Goal: Task Accomplishment & Management: Manage account settings

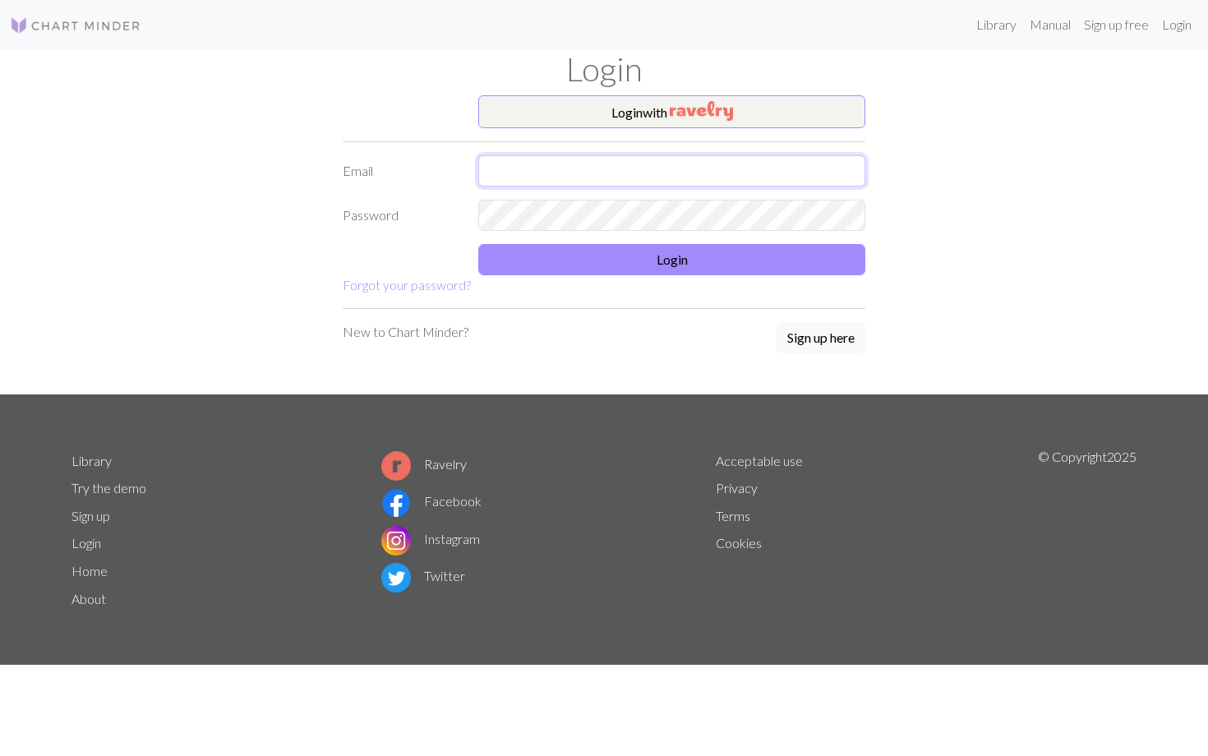
click at [540, 163] on input "text" at bounding box center [671, 170] width 387 height 31
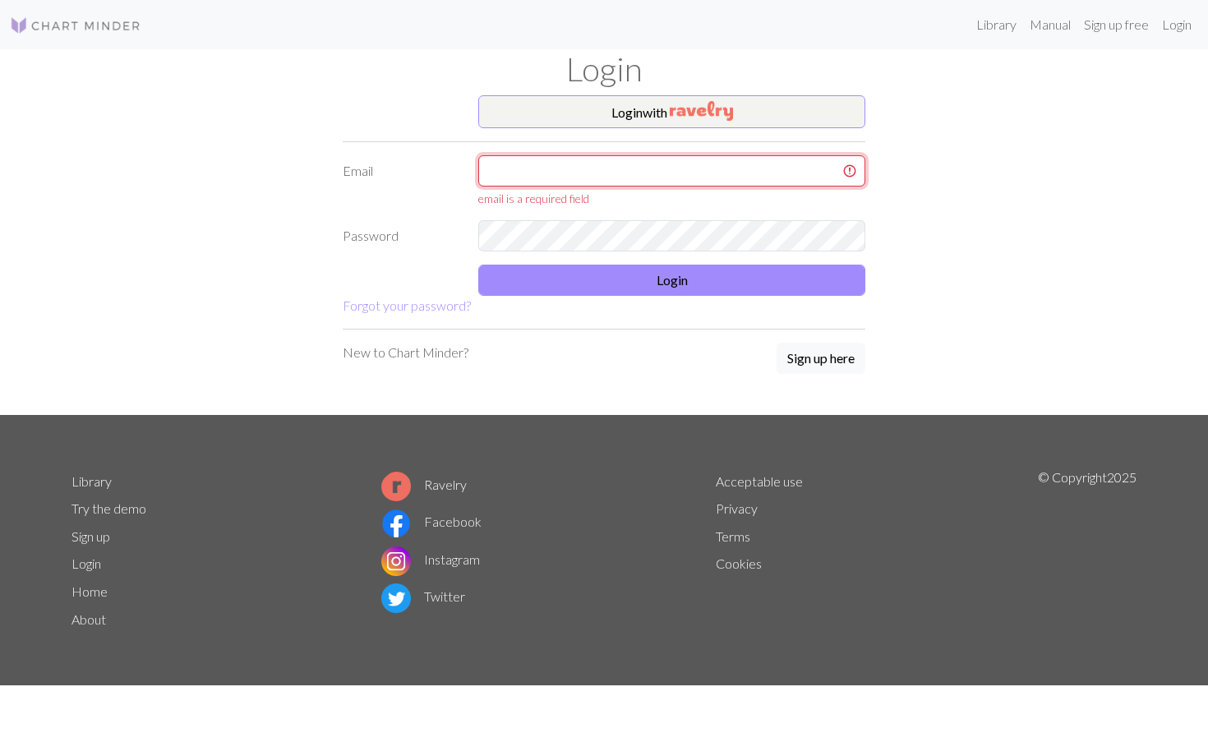
type input "aa.hussein23@gmail.com"
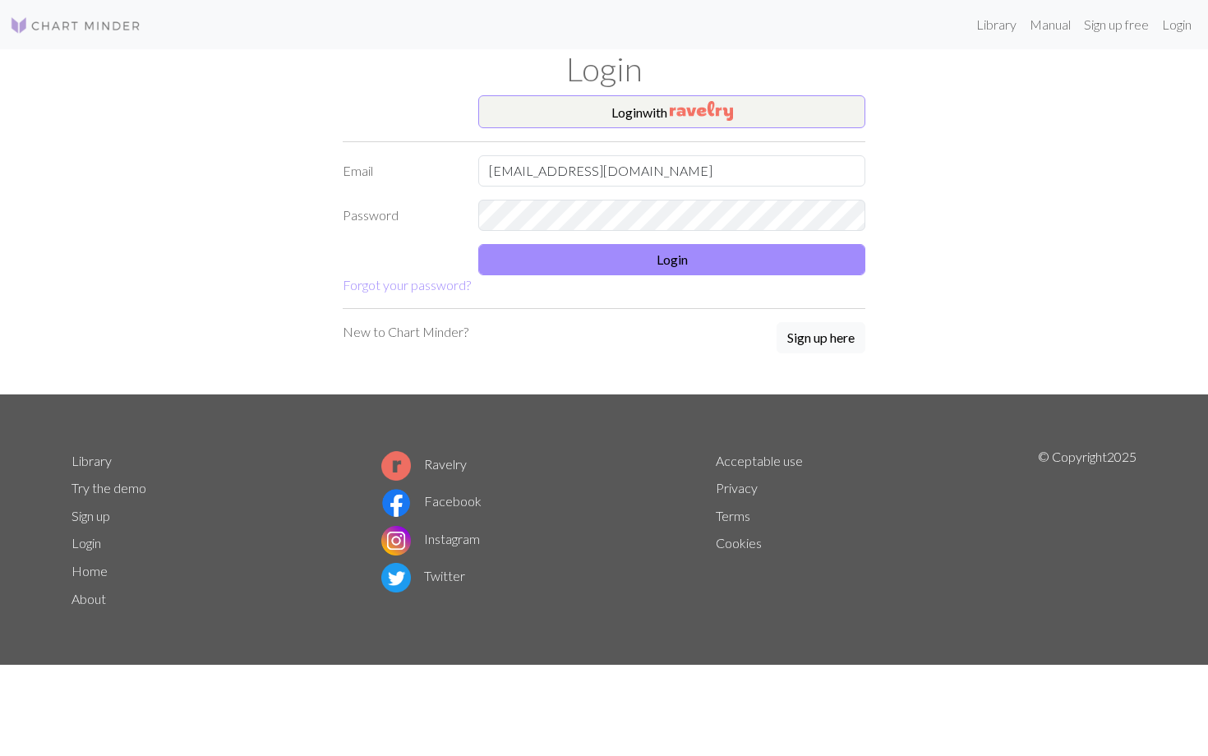
click at [497, 279] on form "Login with Email aa.hussein23@gmail.com Password Login Forgot your password?" at bounding box center [604, 195] width 523 height 200
click at [498, 268] on button "Login" at bounding box center [671, 259] width 387 height 31
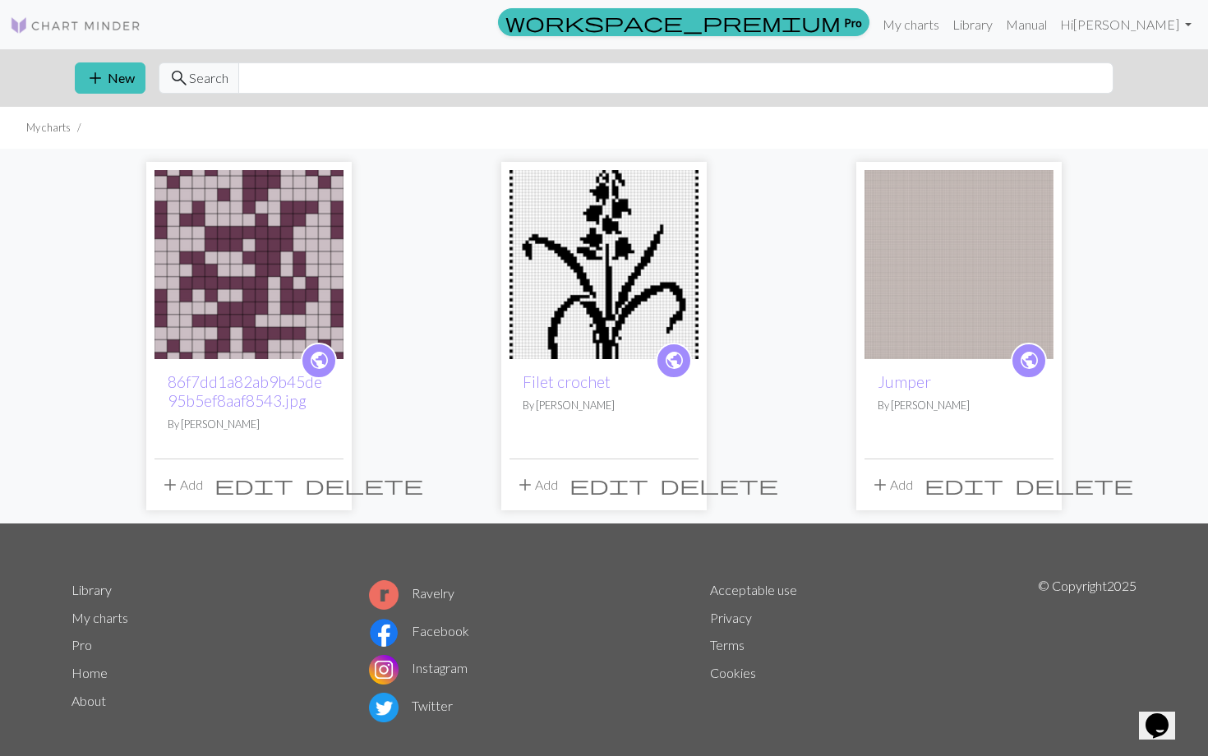
click at [325, 477] on span "delete" at bounding box center [364, 484] width 118 height 23
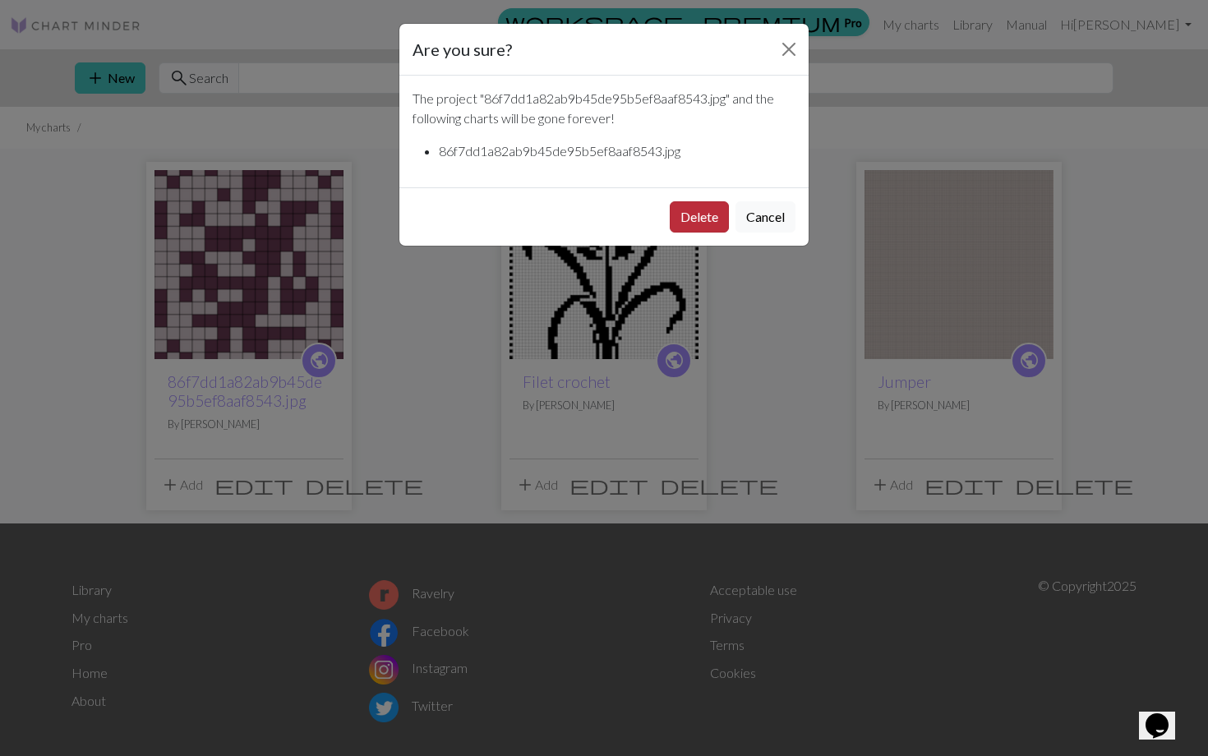
click at [688, 228] on button "Delete" at bounding box center [699, 216] width 59 height 31
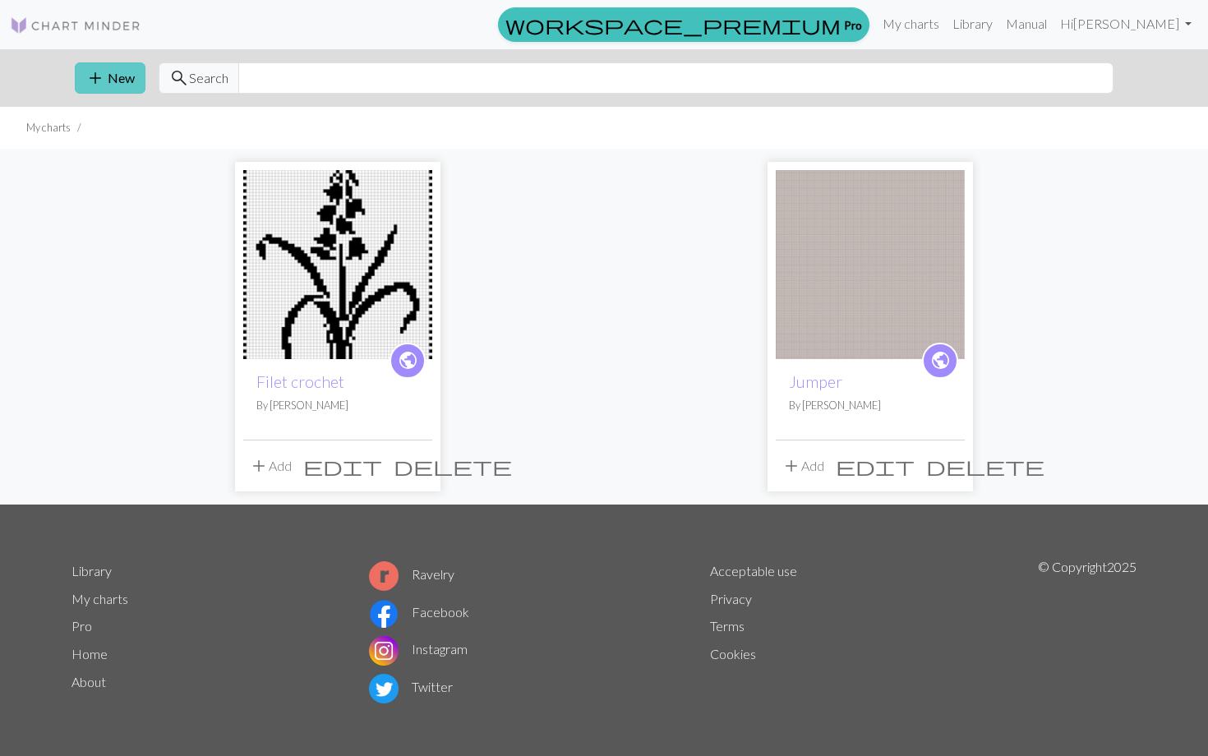
click at [134, 67] on button "add New" at bounding box center [110, 77] width 71 height 31
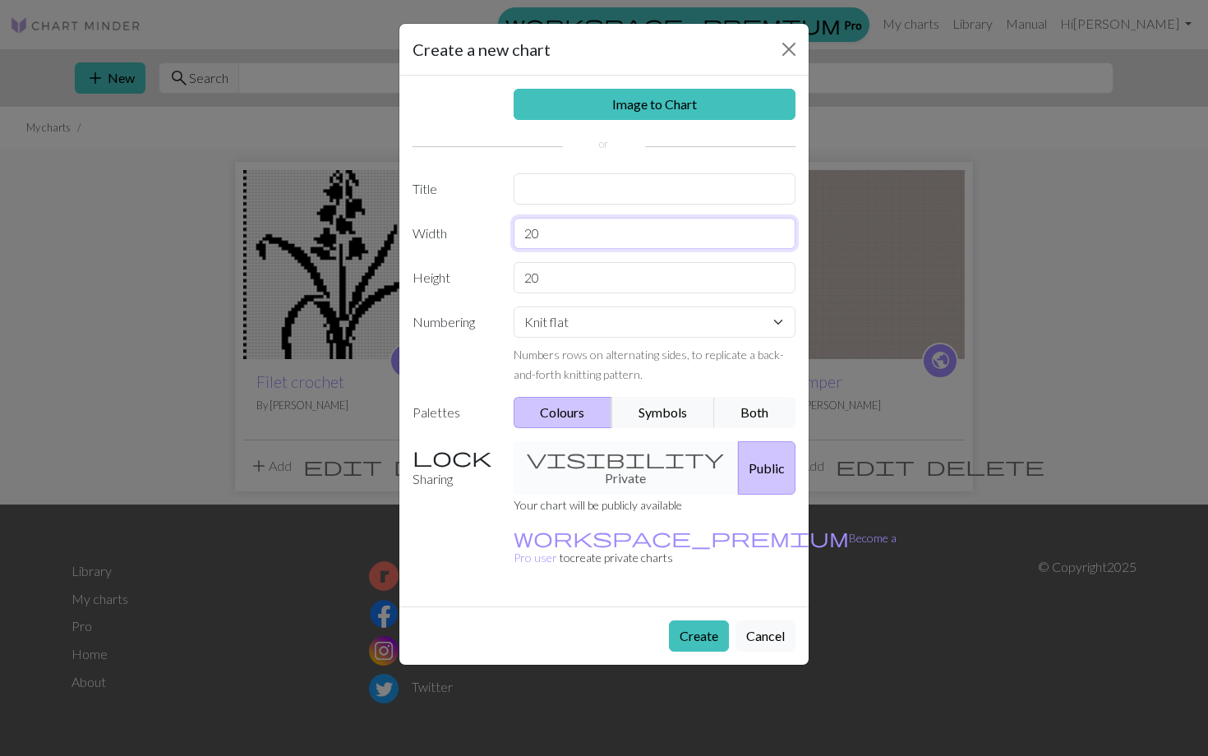
click at [571, 237] on input "20" at bounding box center [655, 233] width 283 height 31
type input "25"
click at [558, 284] on input "20" at bounding box center [655, 277] width 283 height 31
type input "2"
type input "60"
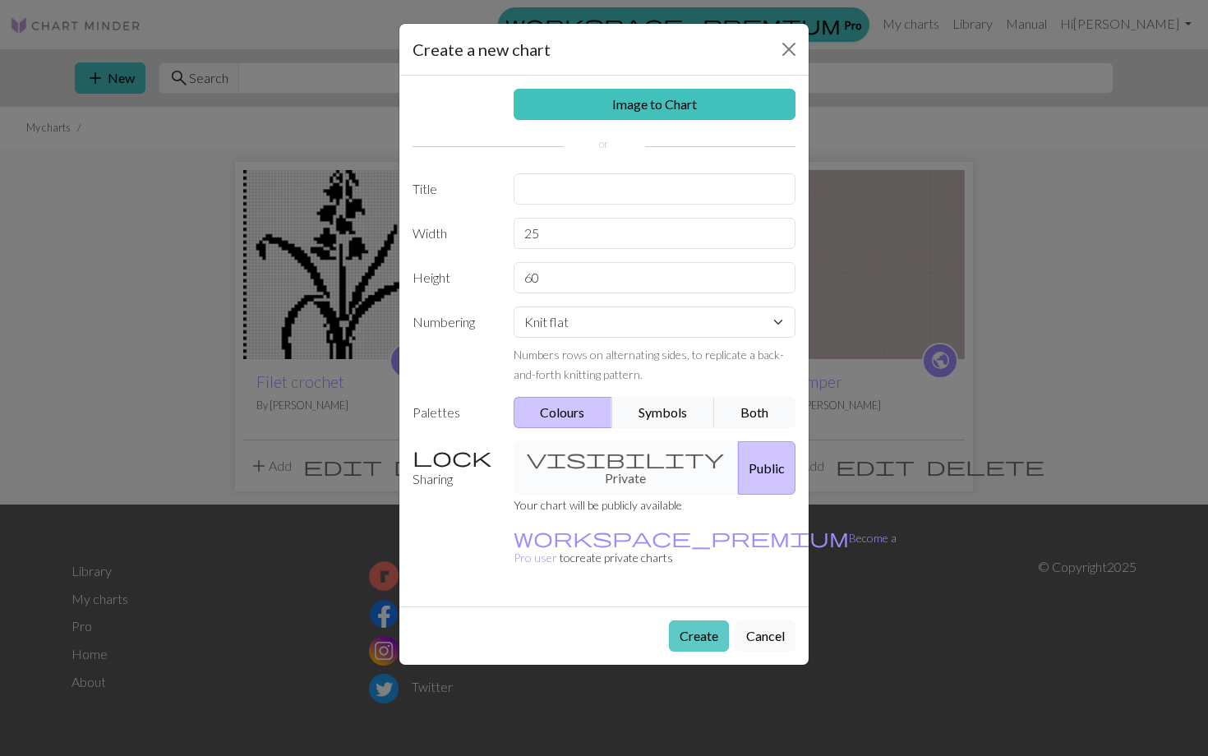
click at [687, 621] on button "Create" at bounding box center [699, 636] width 60 height 31
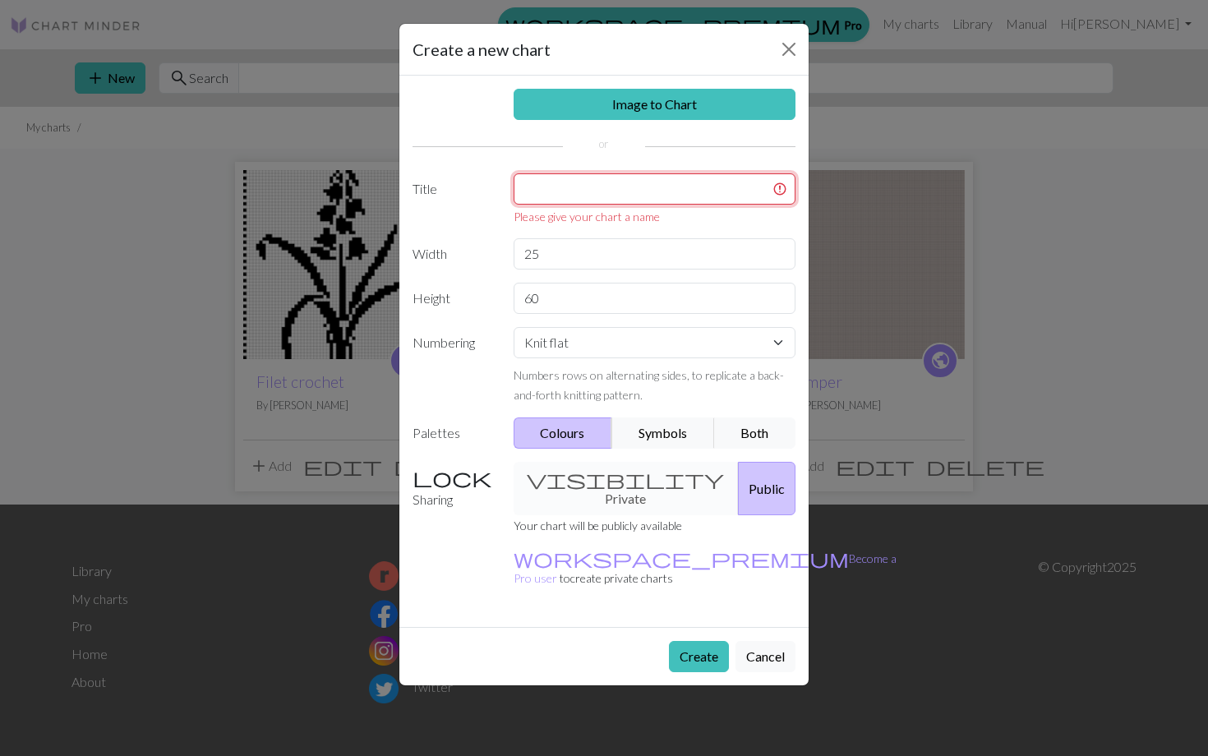
click at [593, 200] on input "text" at bounding box center [655, 188] width 283 height 31
click at [612, 196] on input "text" at bounding box center [655, 188] width 283 height 31
click at [584, 259] on input "25" at bounding box center [655, 253] width 283 height 31
type input "2"
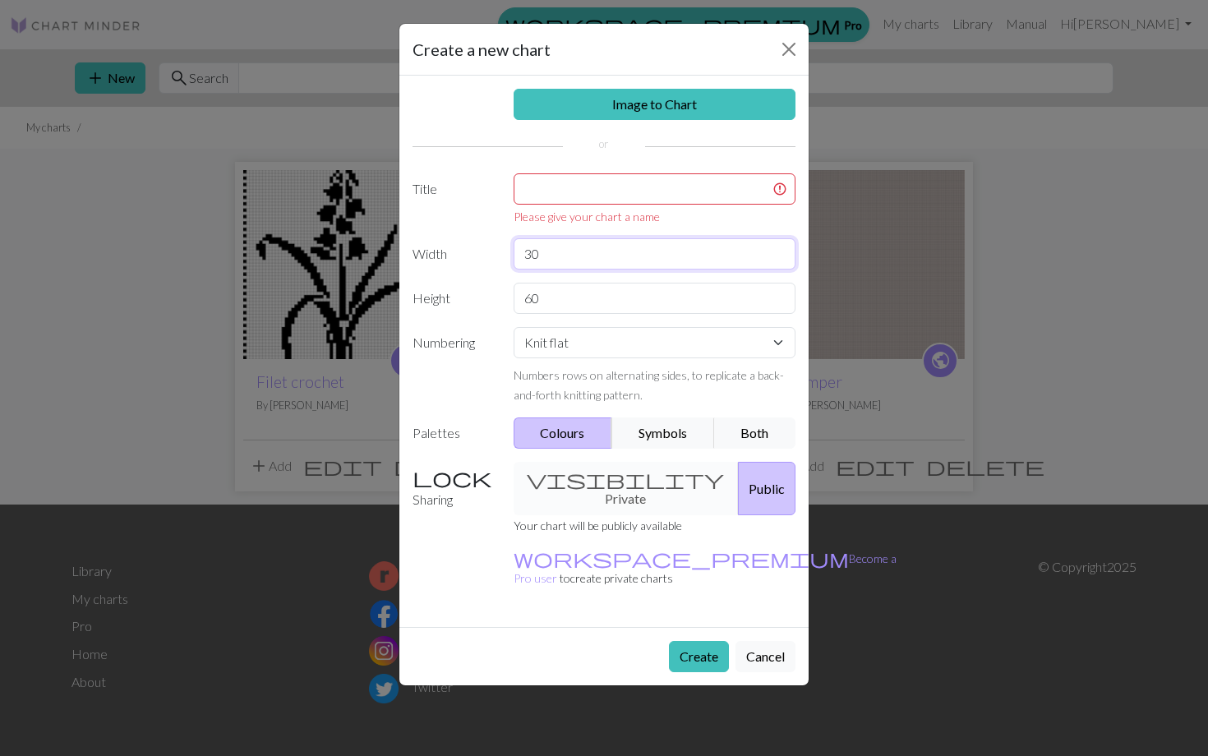
type input "30"
click at [582, 203] on input "text" at bounding box center [655, 188] width 283 height 31
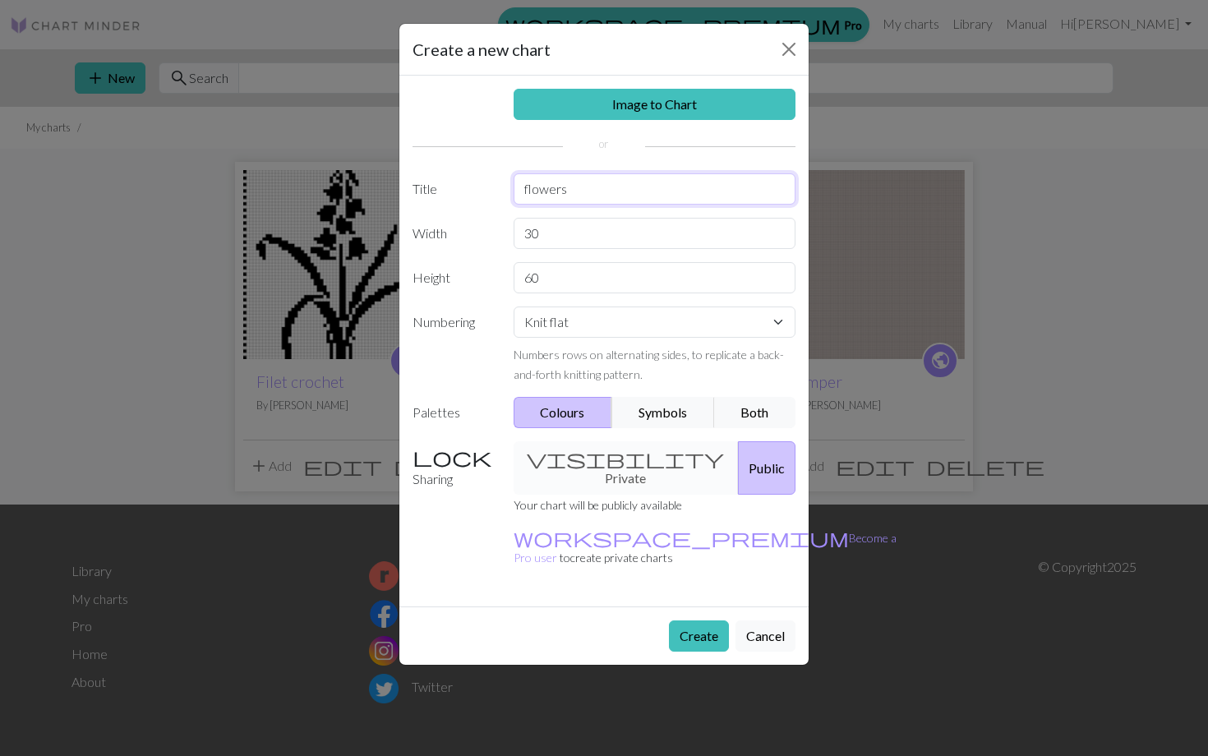
type input "flowers"
click at [702, 621] on button "Create" at bounding box center [699, 636] width 60 height 31
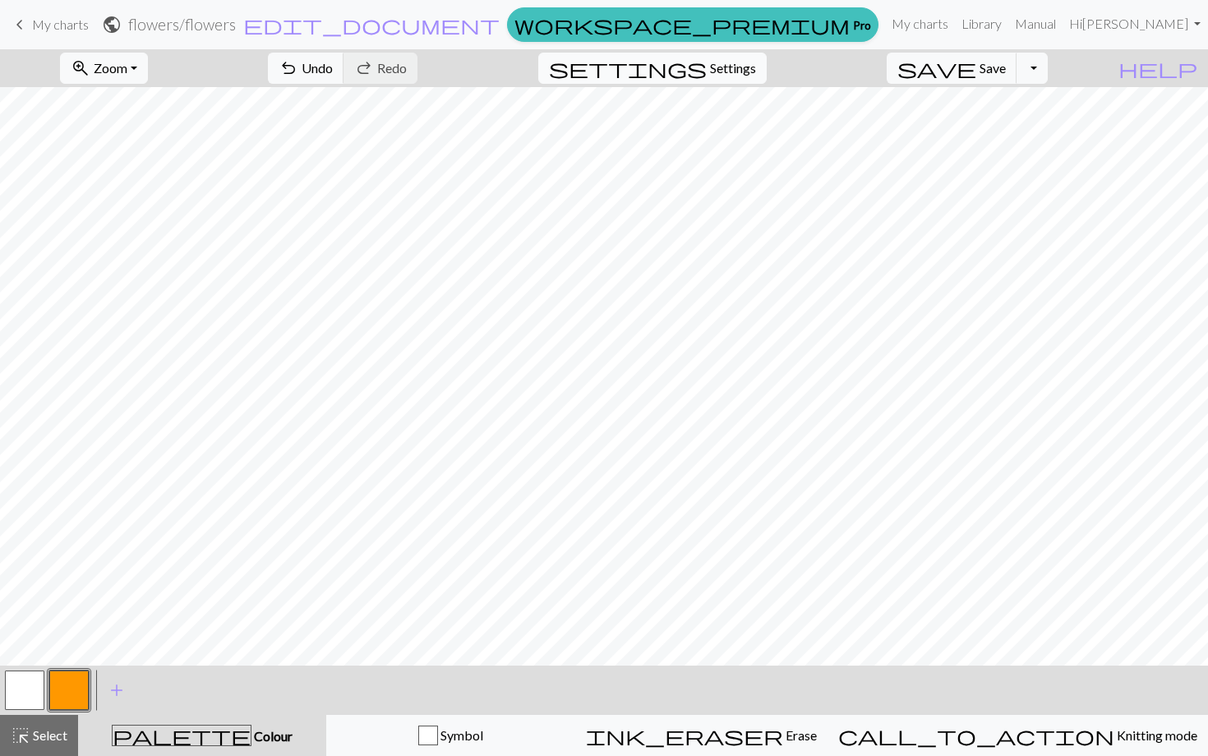
click at [756, 61] on span "Settings" at bounding box center [733, 68] width 46 height 20
select select "aran"
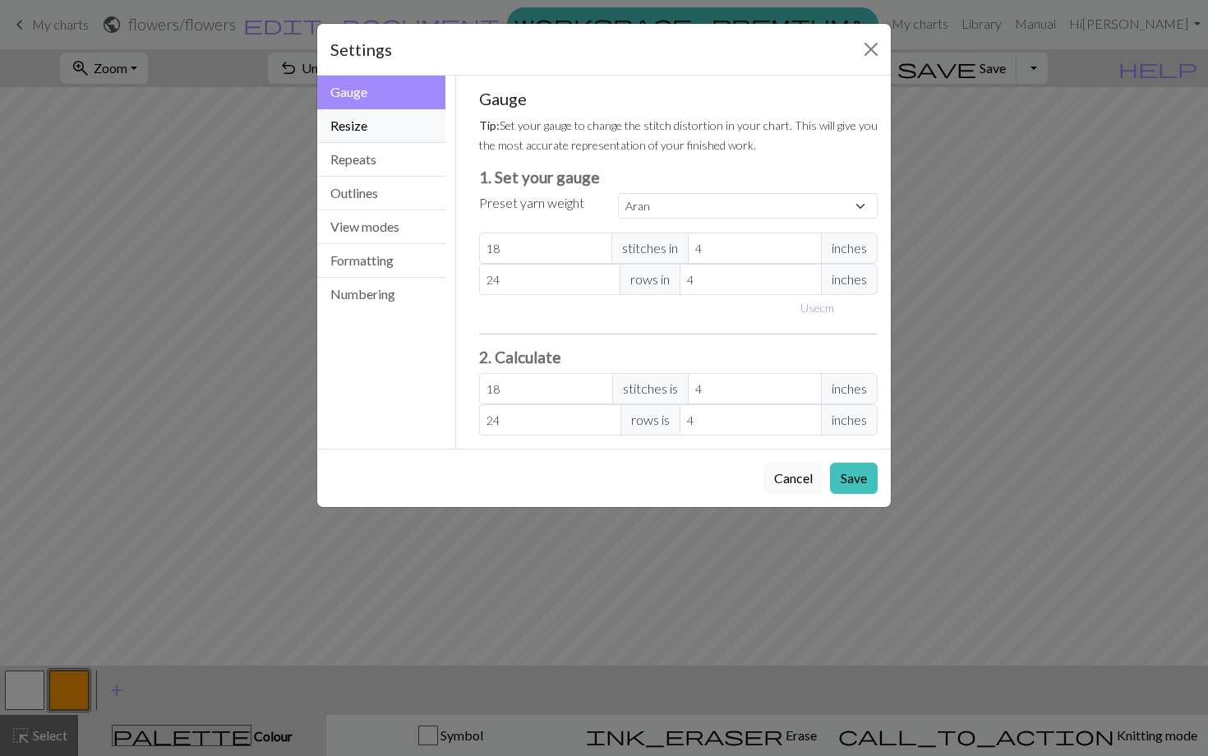
click at [405, 114] on button "Resize" at bounding box center [381, 126] width 128 height 34
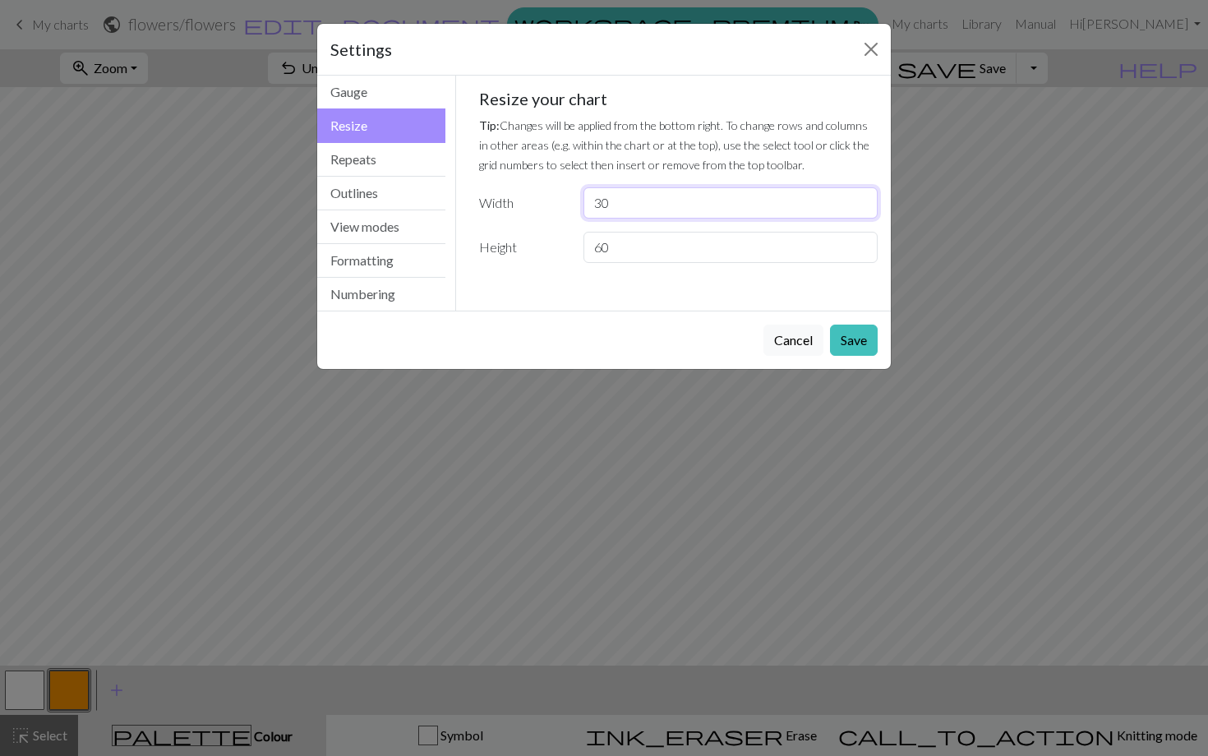
click at [695, 208] on input "30" at bounding box center [731, 202] width 294 height 31
type input "60"
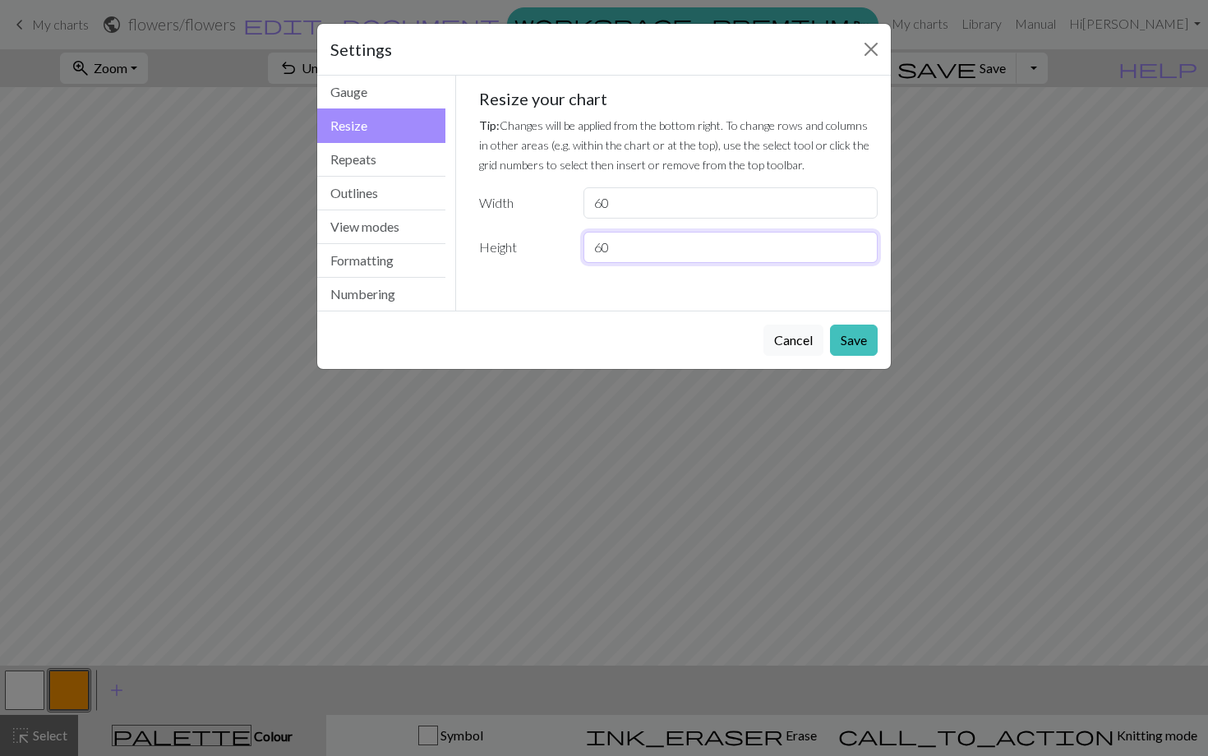
click at [676, 244] on input "60" at bounding box center [731, 247] width 294 height 31
type input "6"
type input "120"
click at [859, 339] on button "Save" at bounding box center [854, 340] width 48 height 31
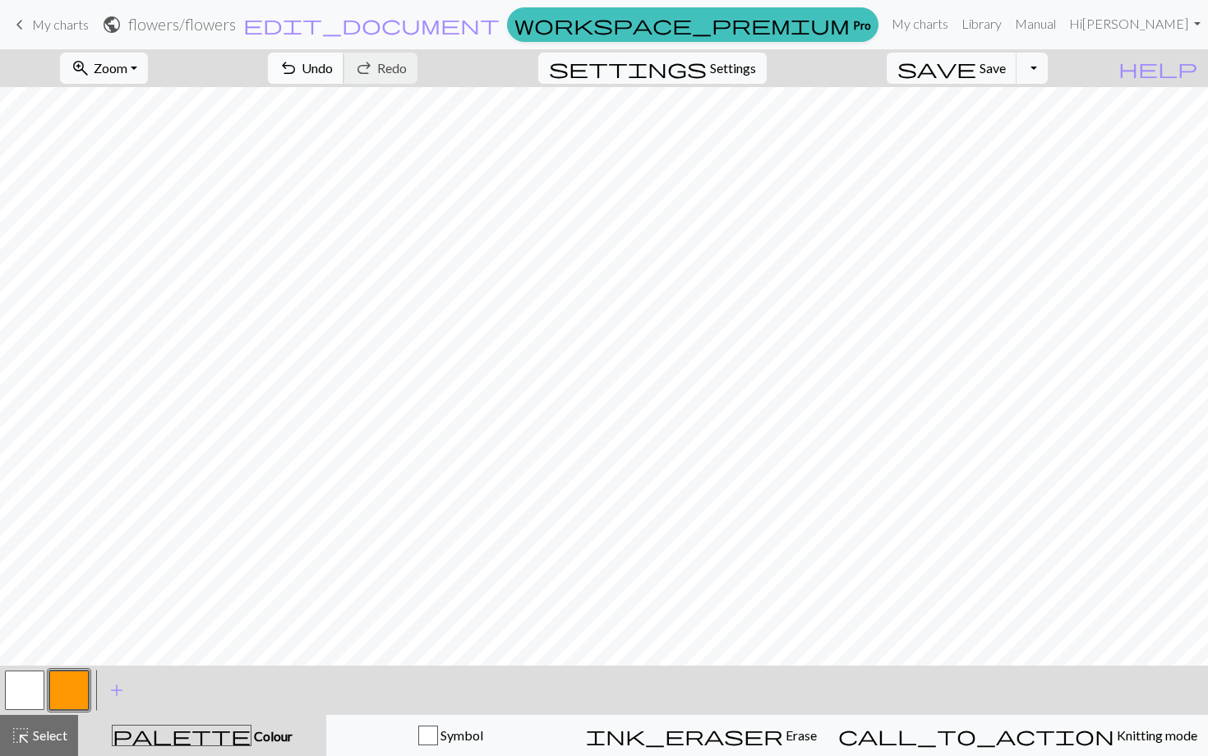
click at [344, 63] on button "undo Undo Undo" at bounding box center [306, 68] width 76 height 31
click at [374, 75] on span "redo" at bounding box center [364, 68] width 20 height 23
click at [21, 701] on button "button" at bounding box center [24, 690] width 39 height 39
click at [59, 699] on button "button" at bounding box center [68, 690] width 39 height 39
click at [69, 692] on button "button" at bounding box center [68, 690] width 39 height 39
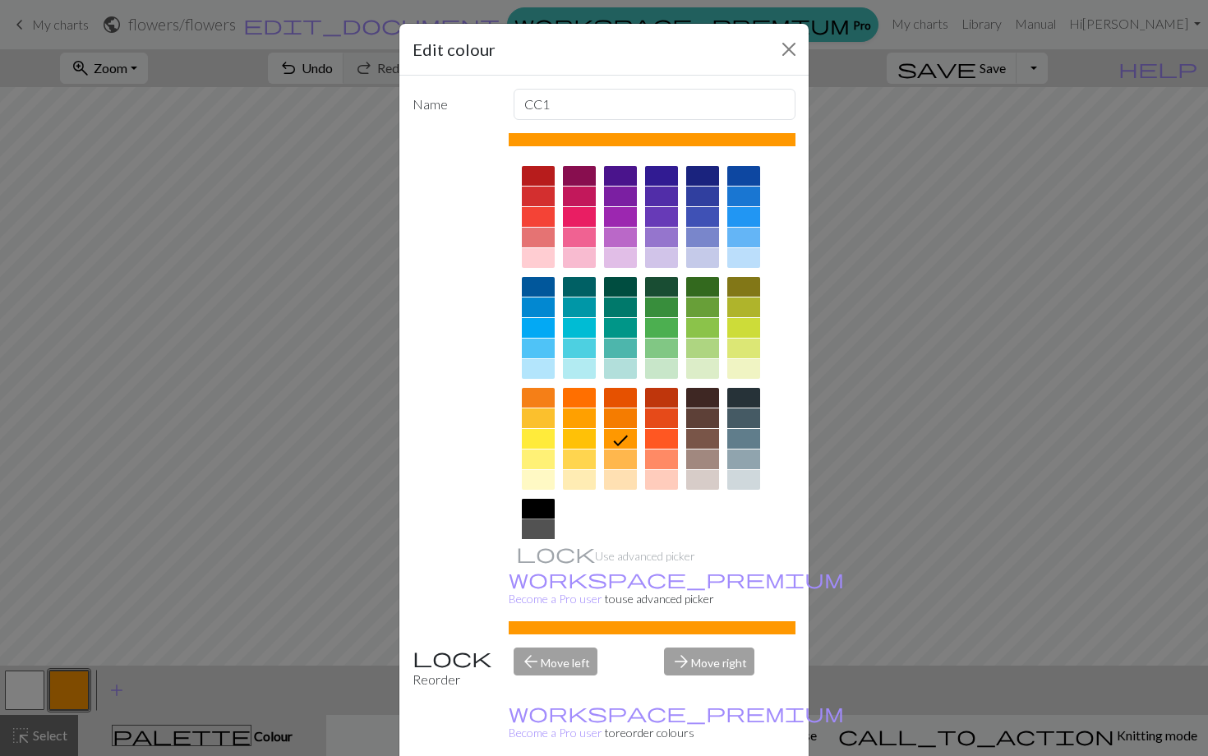
click at [534, 508] on div at bounding box center [538, 509] width 33 height 20
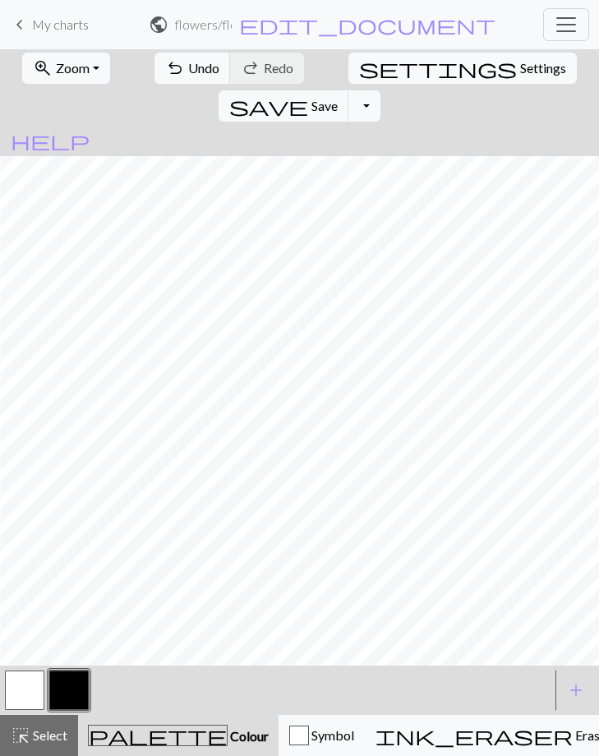
scroll to position [0, 1493]
click at [78, 74] on span "Zoom" at bounding box center [73, 68] width 34 height 16
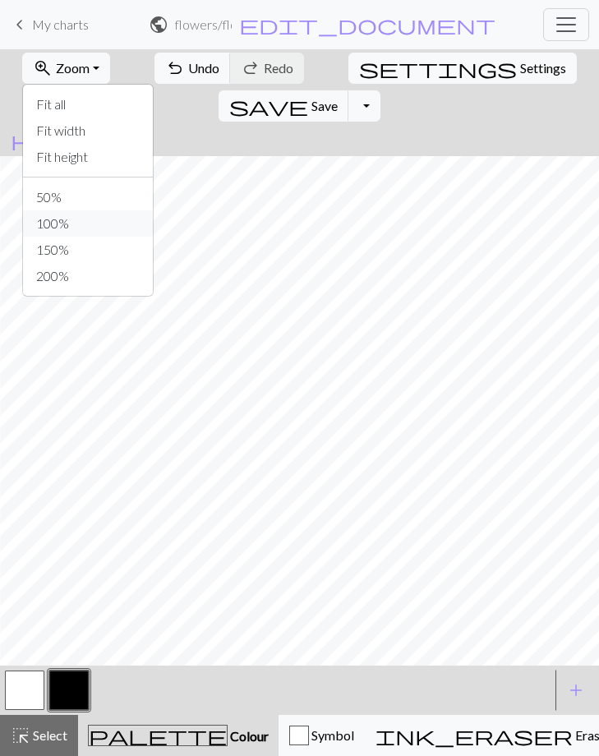
click at [58, 233] on button "100%" at bounding box center [88, 223] width 130 height 26
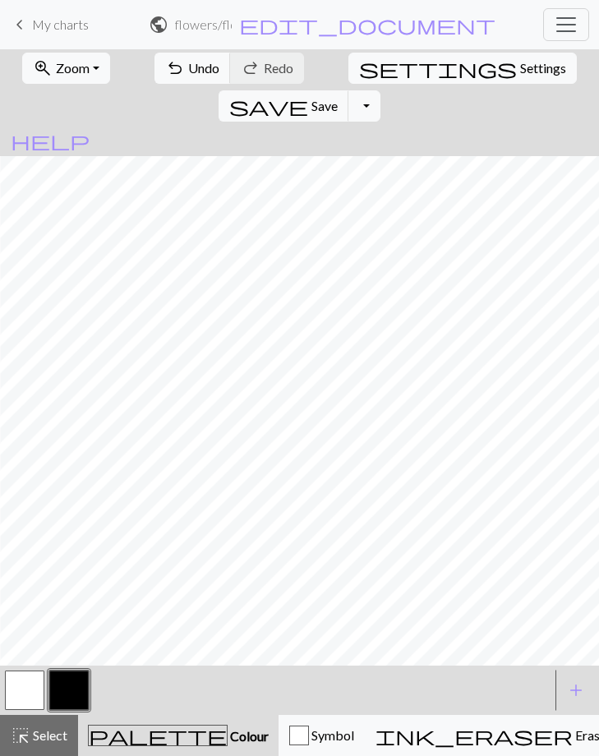
scroll to position [0, 801]
click at [40, 708] on button "button" at bounding box center [24, 690] width 39 height 39
click at [67, 690] on button "button" at bounding box center [68, 690] width 39 height 39
click at [39, 698] on button "button" at bounding box center [24, 690] width 39 height 39
click at [165, 80] on span "undo" at bounding box center [175, 68] width 20 height 23
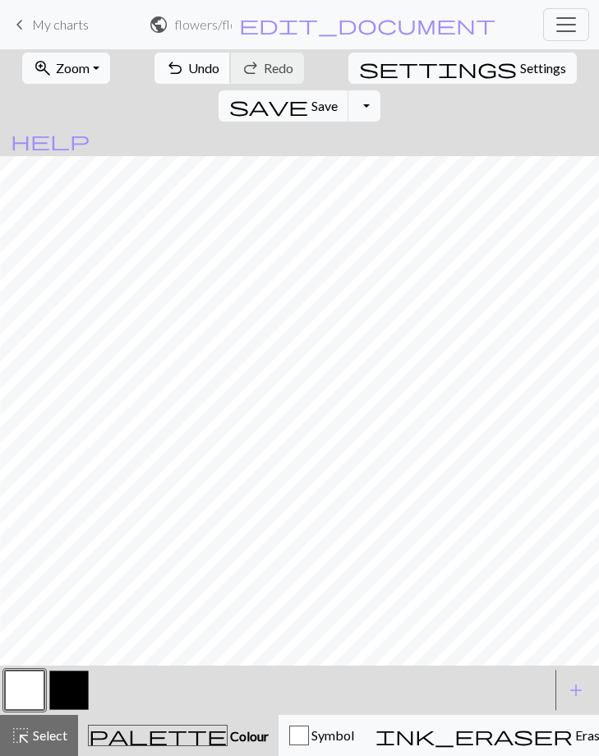
click at [165, 80] on span "undo" at bounding box center [175, 68] width 20 height 23
click at [165, 61] on span "undo" at bounding box center [175, 68] width 20 height 23
click at [60, 690] on button "button" at bounding box center [68, 690] width 39 height 39
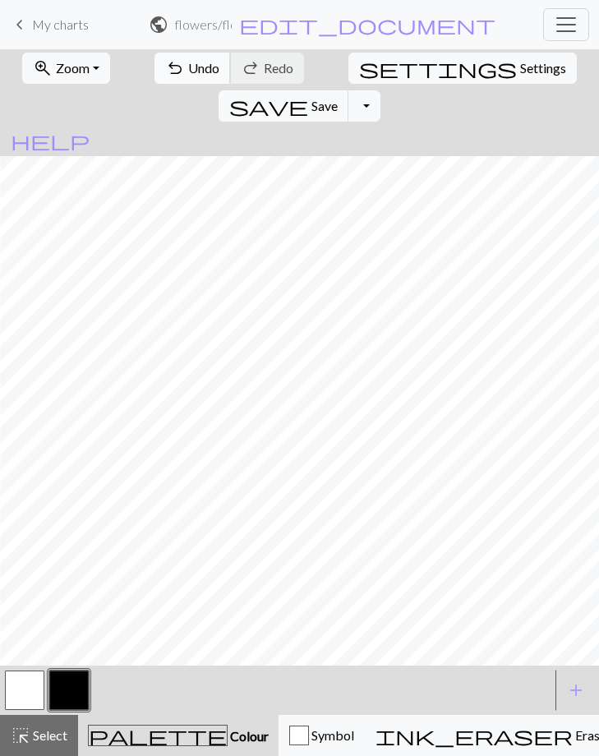
click at [188, 71] on span "Undo" at bounding box center [203, 68] width 31 height 16
click at [167, 67] on button "undo Undo Undo" at bounding box center [193, 68] width 76 height 31
click at [31, 679] on button "button" at bounding box center [24, 690] width 39 height 39
click at [79, 677] on button "button" at bounding box center [68, 690] width 39 height 39
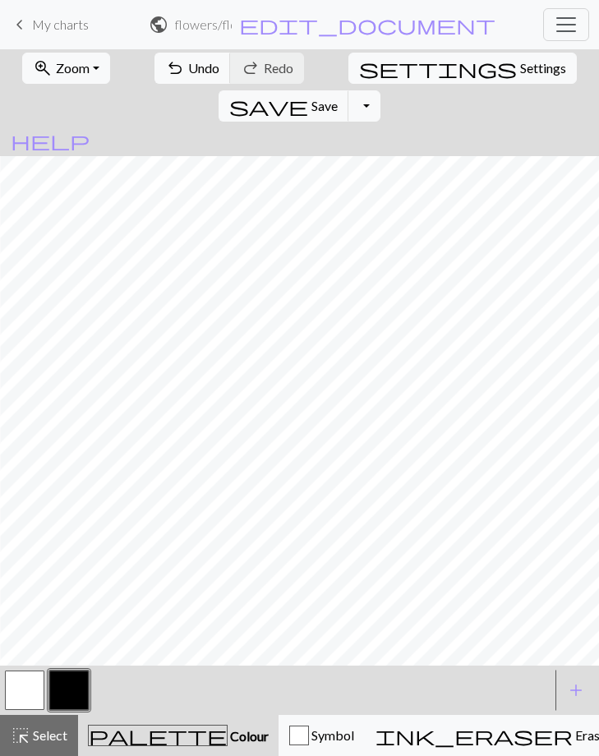
click at [37, 695] on button "button" at bounding box center [24, 690] width 39 height 39
click at [69, 695] on button "button" at bounding box center [68, 690] width 39 height 39
click at [14, 709] on button "button" at bounding box center [24, 690] width 39 height 39
click at [51, 690] on button "button" at bounding box center [68, 690] width 39 height 39
click at [168, 65] on button "undo Undo Undo" at bounding box center [193, 68] width 76 height 31
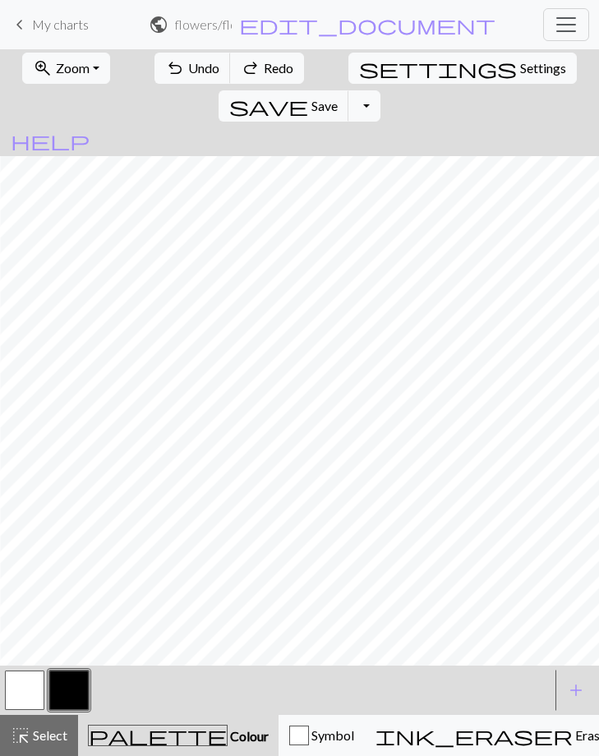
click at [16, 698] on button "button" at bounding box center [24, 690] width 39 height 39
click at [69, 672] on button "button" at bounding box center [68, 690] width 39 height 39
click at [20, 673] on button "button" at bounding box center [24, 690] width 39 height 39
click at [51, 683] on button "button" at bounding box center [68, 690] width 39 height 39
click at [12, 691] on button "button" at bounding box center [24, 690] width 39 height 39
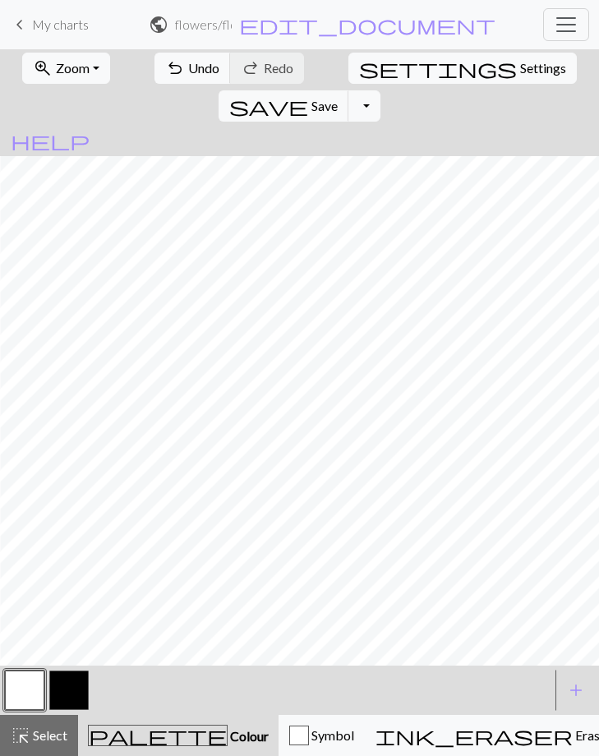
click at [39, 686] on button "button" at bounding box center [24, 690] width 39 height 39
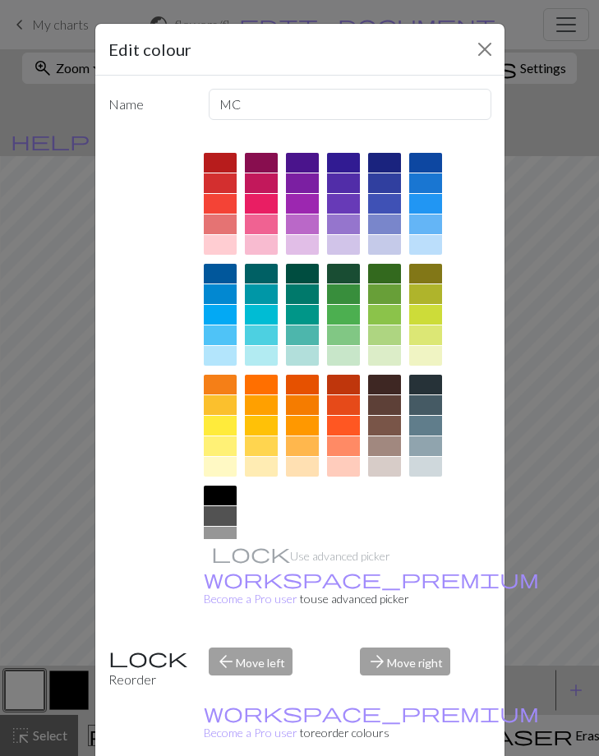
click at [54, 423] on div "Edit colour Name MC Use advanced picker workspace_premium Become a Pro user to …" at bounding box center [299, 378] width 599 height 756
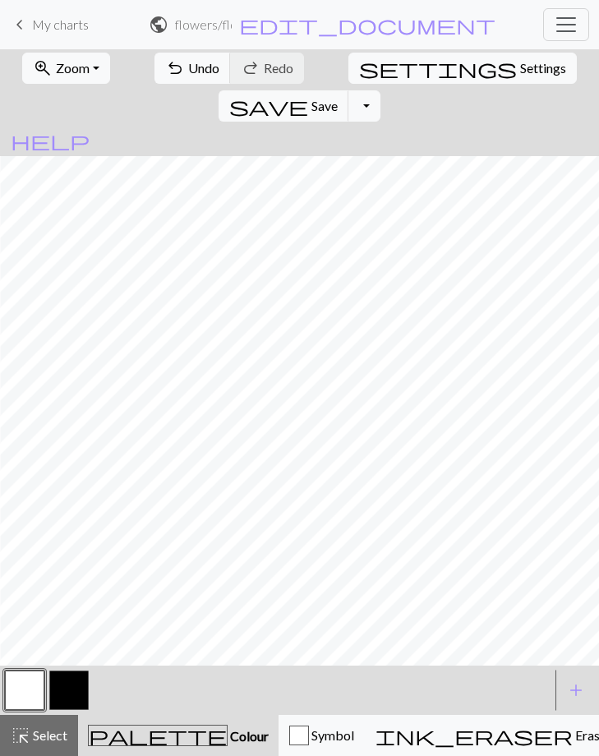
click at [73, 688] on button "button" at bounding box center [68, 690] width 39 height 39
click at [35, 696] on button "button" at bounding box center [24, 690] width 39 height 39
click at [76, 685] on button "button" at bounding box center [68, 690] width 39 height 39
click at [34, 700] on button "button" at bounding box center [24, 690] width 39 height 39
click at [62, 692] on button "button" at bounding box center [68, 690] width 39 height 39
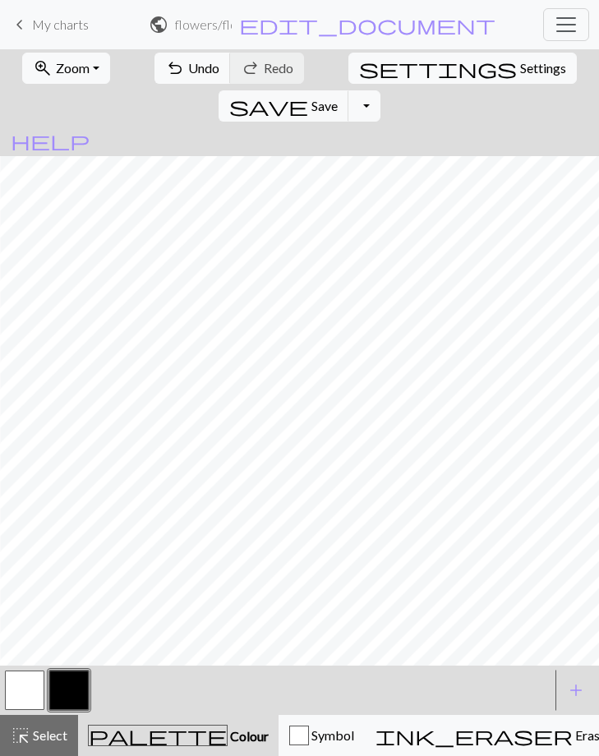
click at [27, 694] on button "button" at bounding box center [24, 690] width 39 height 39
click at [65, 695] on button "button" at bounding box center [68, 690] width 39 height 39
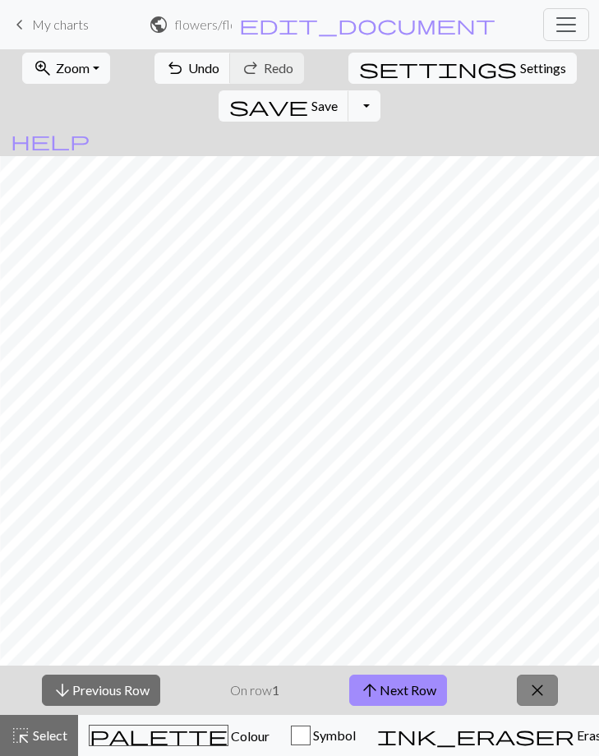
click at [533, 681] on span "close" at bounding box center [538, 690] width 20 height 23
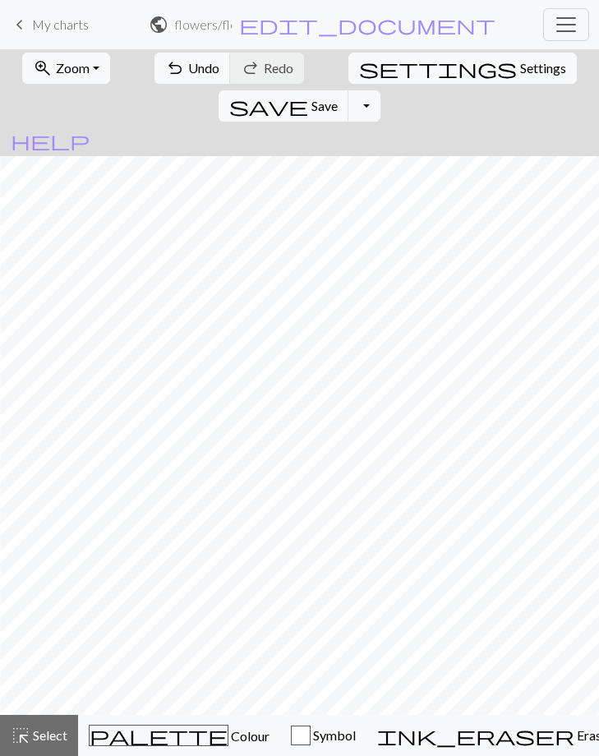
click at [19, 35] on span "keyboard_arrow_left" at bounding box center [20, 24] width 20 height 23
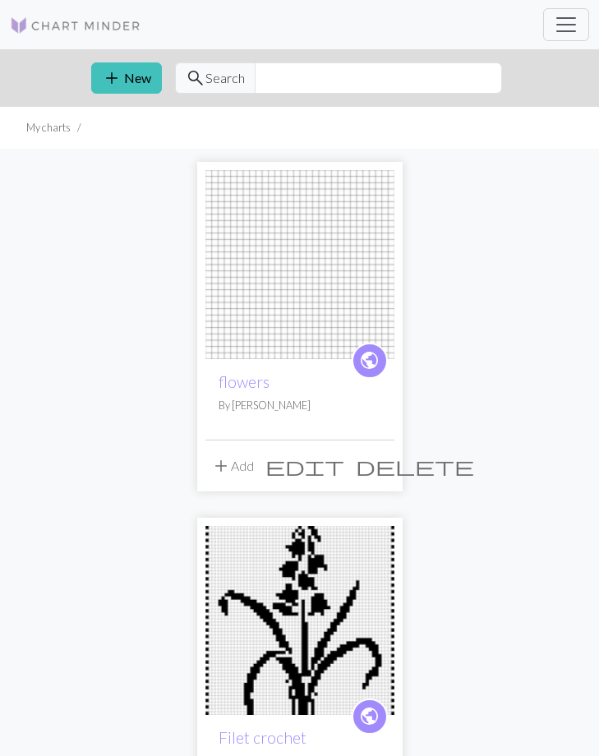
click at [344, 464] on span "edit" at bounding box center [304, 466] width 79 height 23
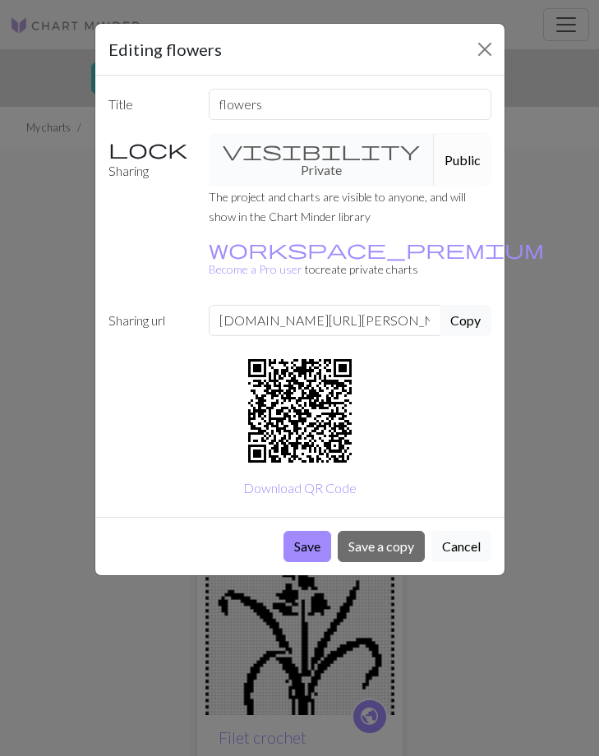
click at [468, 531] on button "Cancel" at bounding box center [462, 546] width 60 height 31
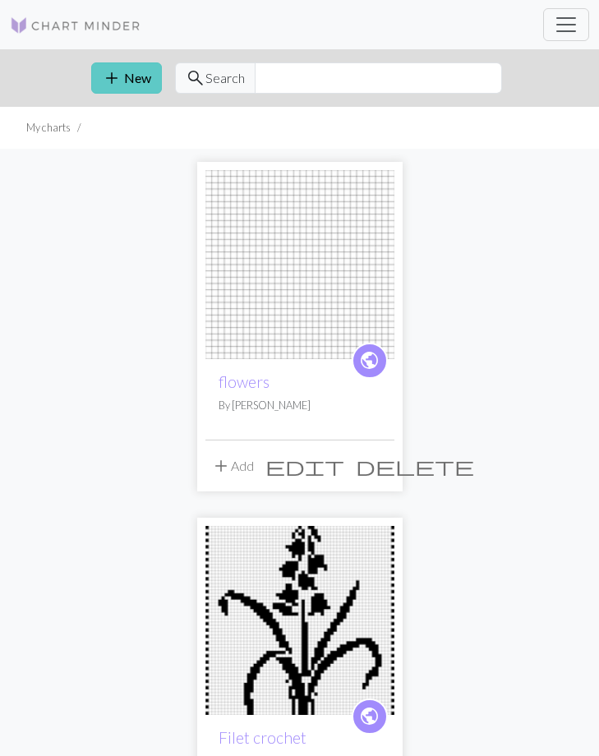
click at [122, 90] on button "add New" at bounding box center [126, 77] width 71 height 31
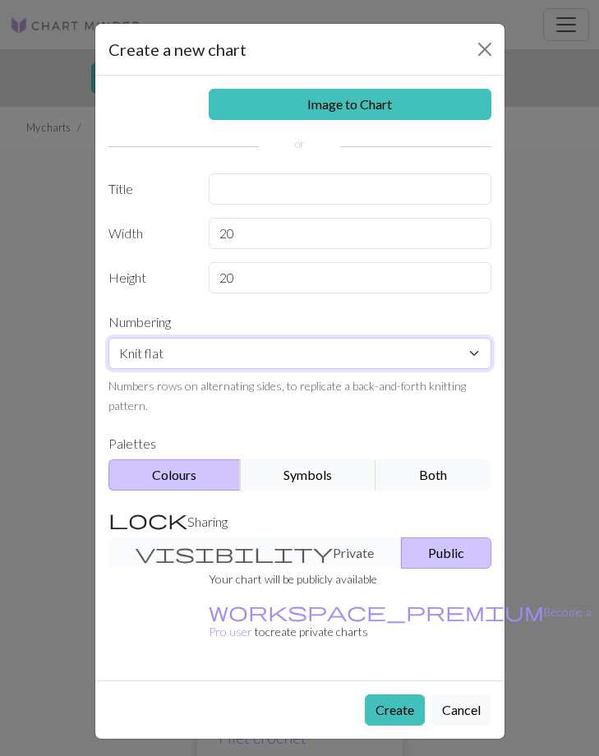
click at [216, 362] on select "Knit flat Knit in the round Lace knitting Cross stitch" at bounding box center [299, 353] width 383 height 31
click at [108, 338] on select "Knit flat Knit in the round Lace knitting Cross stitch" at bounding box center [299, 353] width 383 height 31
click at [329, 361] on select "Knit flat Knit in the round Lace knitting Cross stitch" at bounding box center [299, 353] width 383 height 31
select select "crossstitch"
click at [108, 338] on select "Knit flat Knit in the round Lace knitting Cross stitch" at bounding box center [299, 353] width 383 height 31
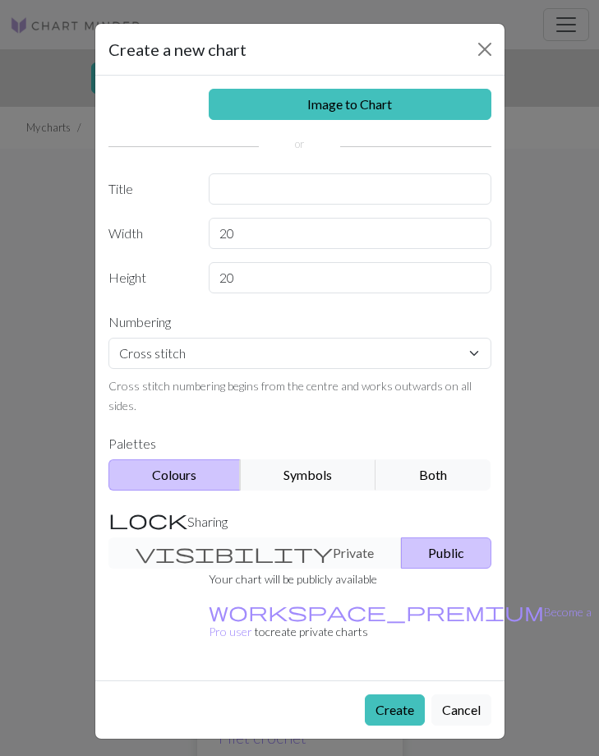
click at [401, 565] on button "Public" at bounding box center [446, 553] width 90 height 31
click at [353, 356] on select "Knit flat Knit in the round Lace knitting Cross stitch" at bounding box center [299, 353] width 383 height 31
click at [390, 695] on button "Create" at bounding box center [395, 710] width 60 height 31
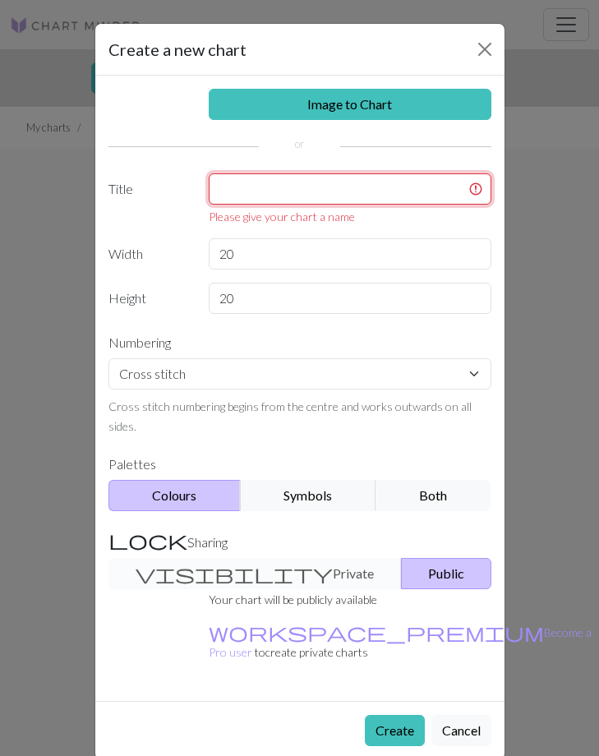
click at [303, 198] on input "text" at bounding box center [350, 188] width 283 height 31
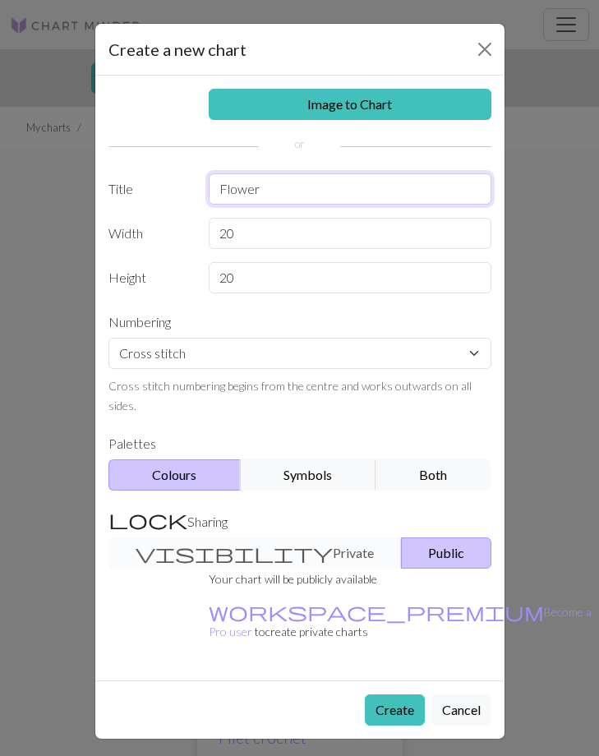
type input "Flower"
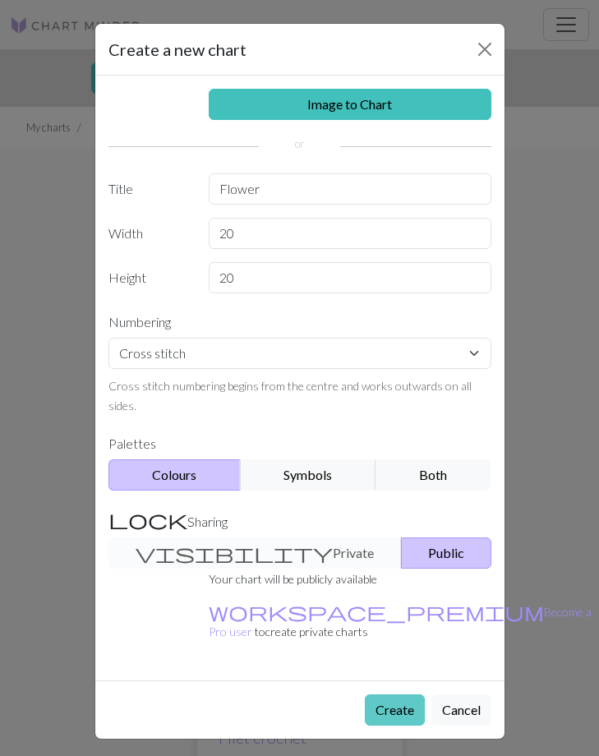
click at [379, 695] on button "Create" at bounding box center [395, 710] width 60 height 31
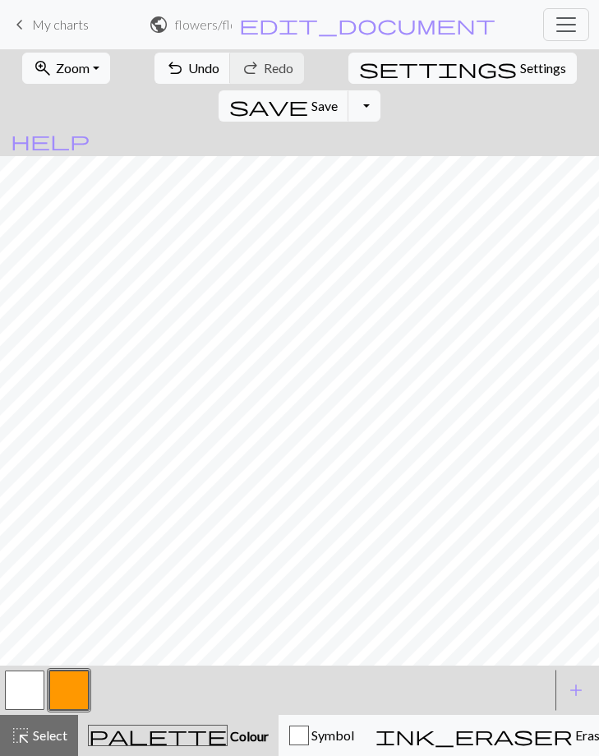
click at [34, 27] on span "My charts" at bounding box center [60, 24] width 57 height 16
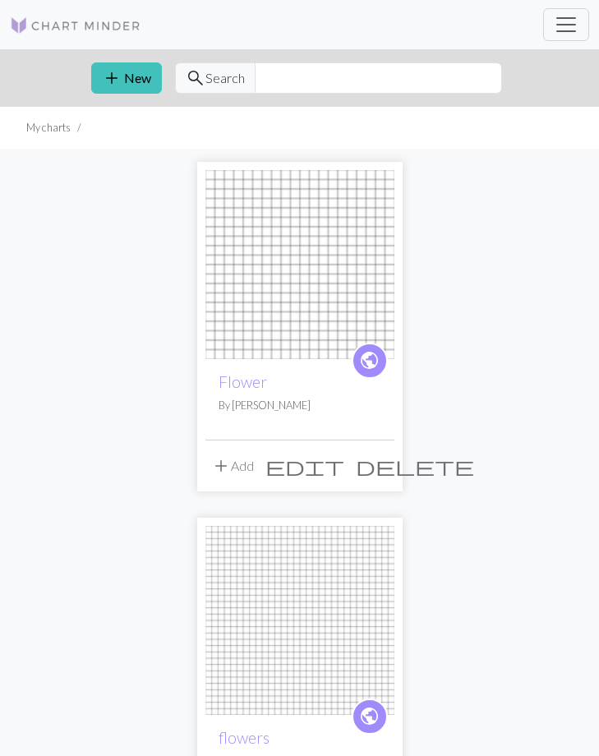
click at [376, 464] on span "delete" at bounding box center [415, 466] width 118 height 23
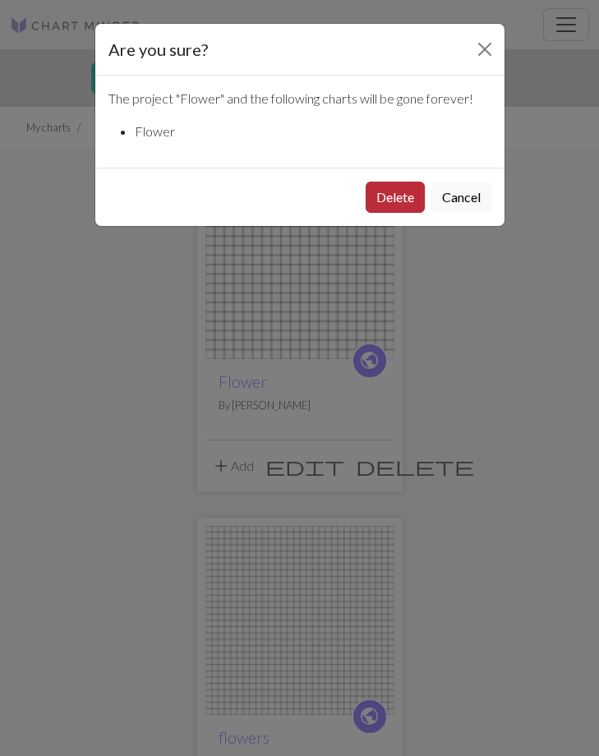
click at [408, 196] on button "Delete" at bounding box center [395, 197] width 59 height 31
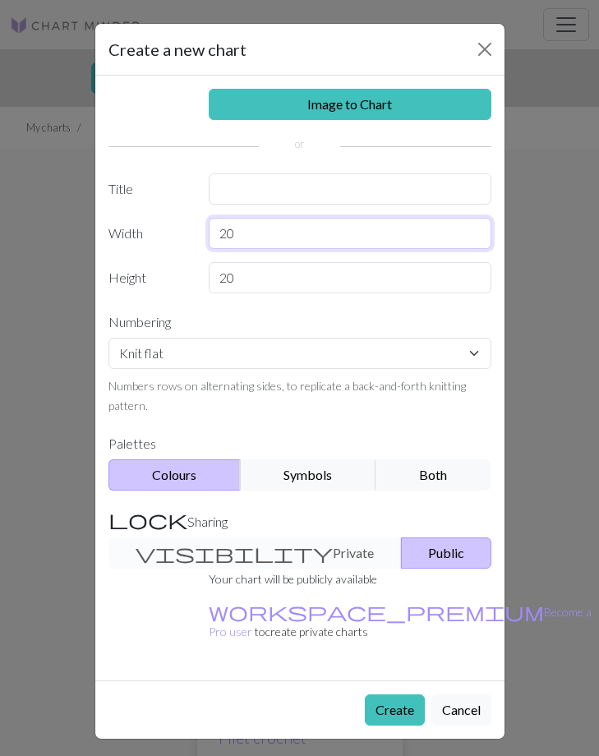
click at [258, 238] on input "20" at bounding box center [350, 233] width 283 height 31
click at [302, 466] on button "Symbols" at bounding box center [308, 474] width 136 height 31
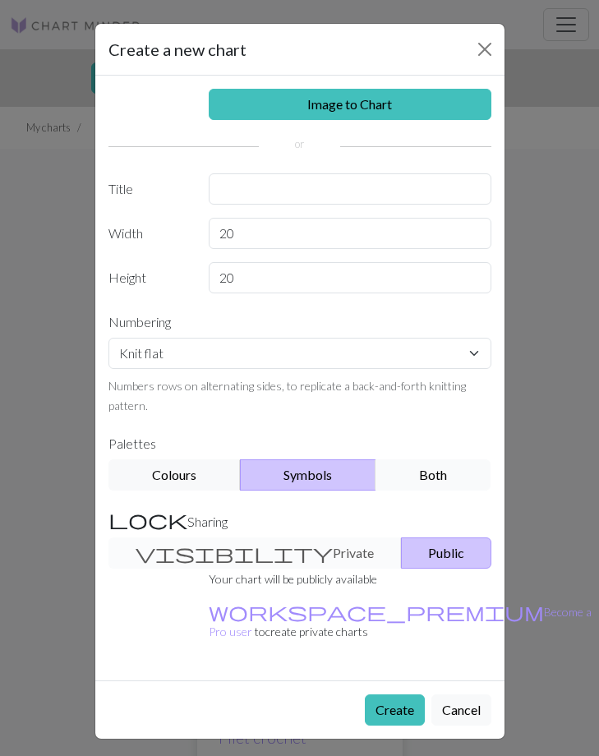
click at [402, 464] on button "Both" at bounding box center [433, 474] width 115 height 31
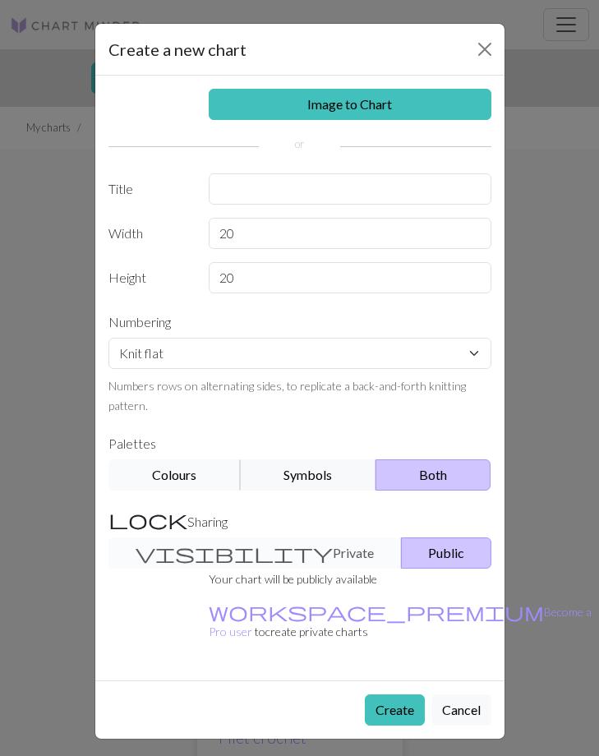
click at [192, 475] on button "Colours" at bounding box center [174, 474] width 132 height 31
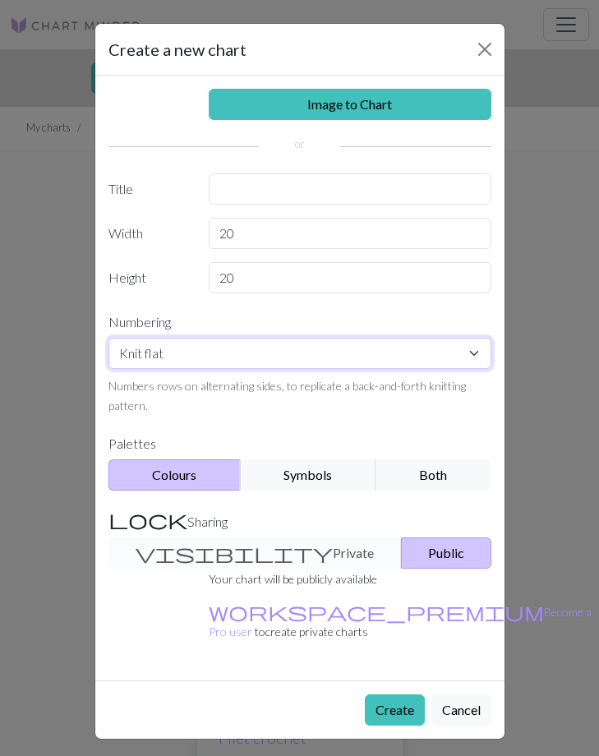
click at [213, 344] on select "Knit flat Knit in the round Lace knitting Cross stitch" at bounding box center [299, 353] width 383 height 31
click at [27, 197] on div "Create a new chart Image to Chart Title Width 20 Height 20 Numbering Knit flat …" at bounding box center [299, 378] width 599 height 756
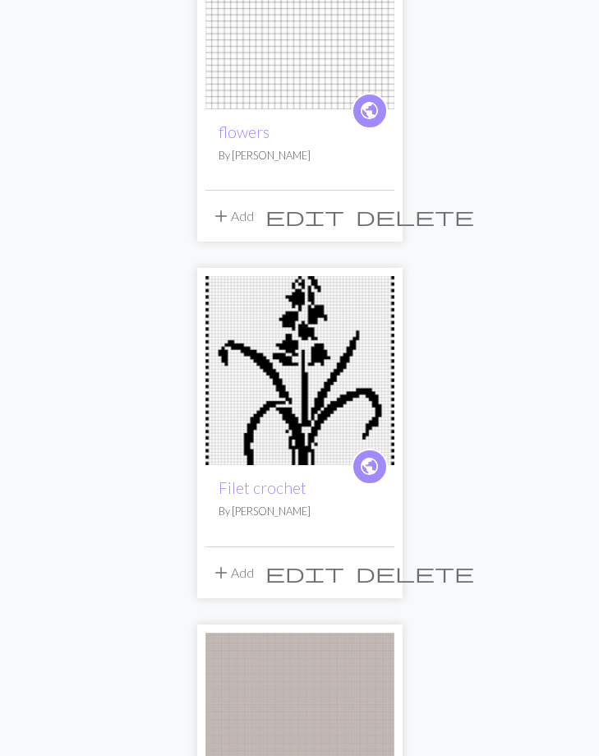
scroll to position [252, 0]
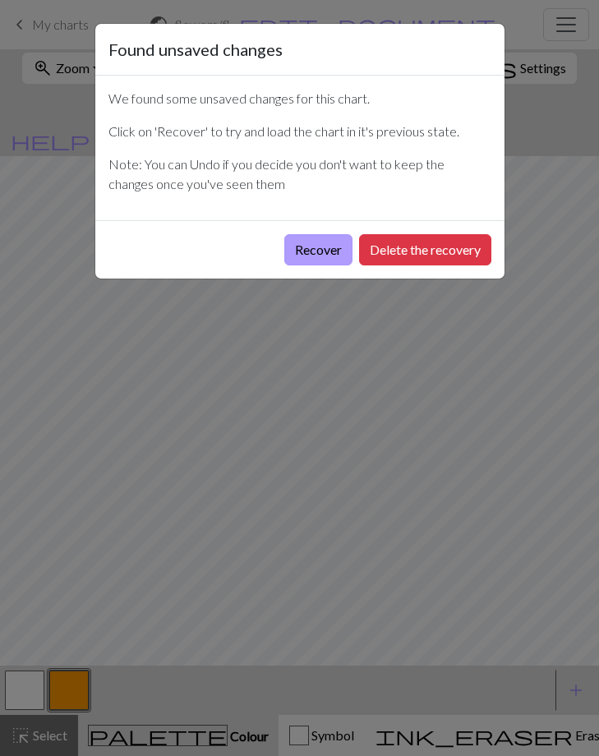
click at [307, 246] on button "Recover" at bounding box center [318, 249] width 68 height 31
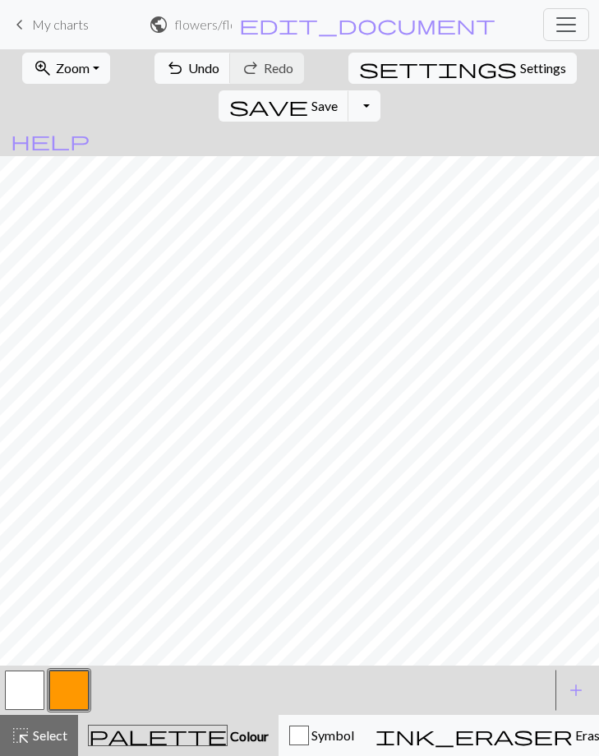
click at [25, 20] on span "keyboard_arrow_left" at bounding box center [20, 24] width 20 height 23
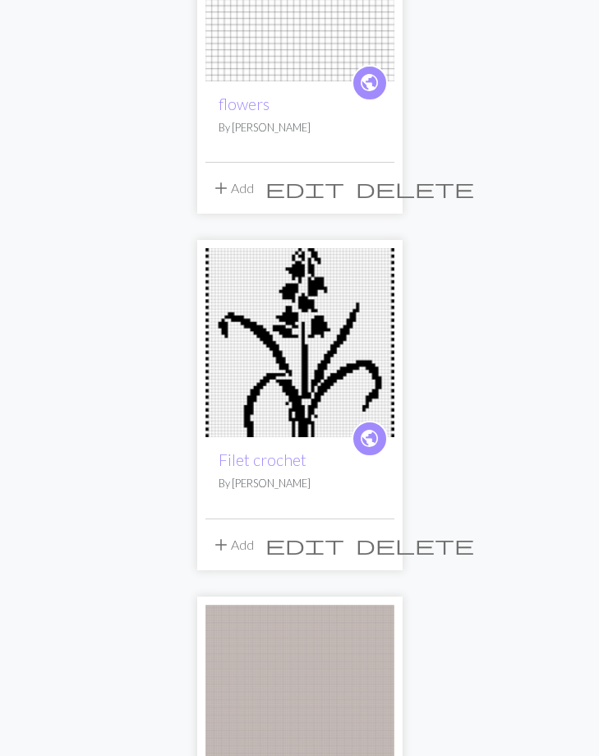
scroll to position [283, 0]
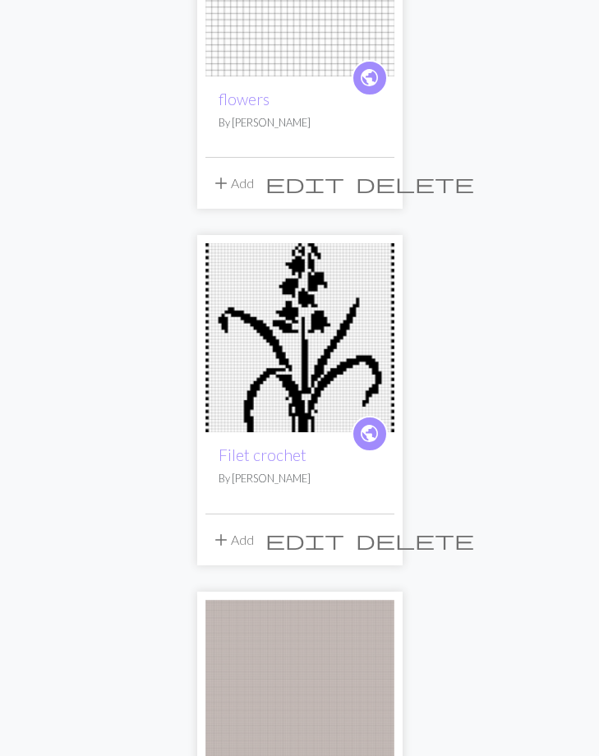
click at [344, 545] on span "edit" at bounding box center [304, 539] width 79 height 23
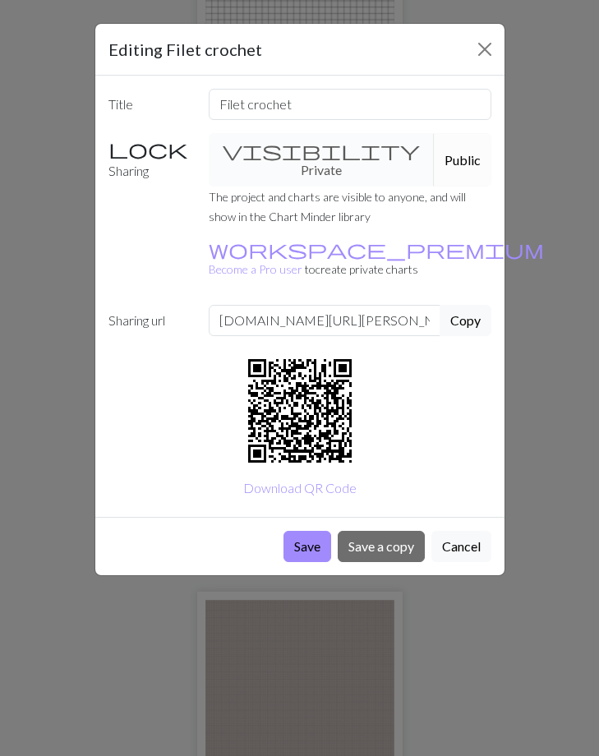
click at [52, 378] on div "Editing Filet crochet Title Filet crochet Sharing visibility Private Public The…" at bounding box center [299, 378] width 599 height 756
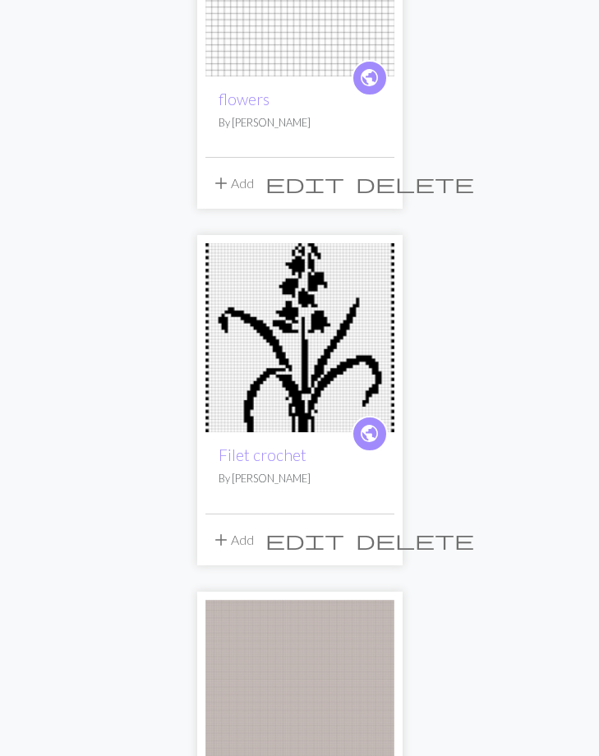
click at [302, 394] on img at bounding box center [299, 337] width 189 height 189
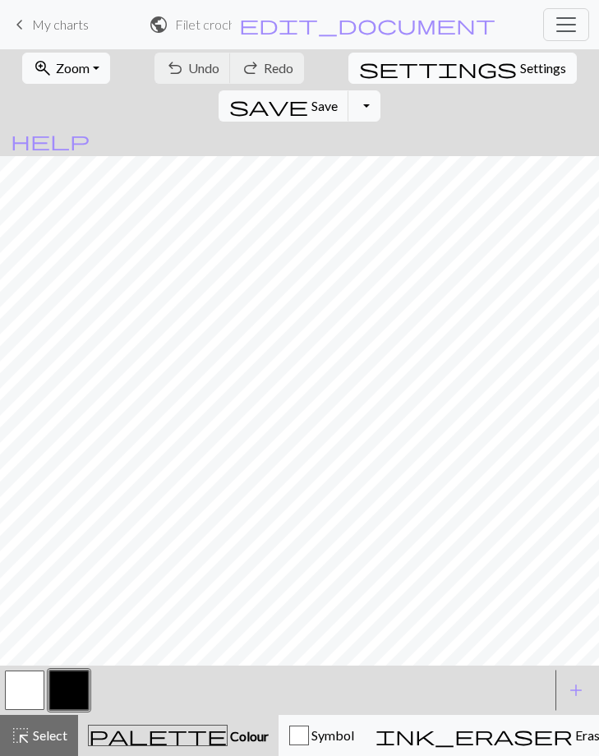
click at [520, 61] on span "Settings" at bounding box center [543, 68] width 46 height 20
select select "aran"
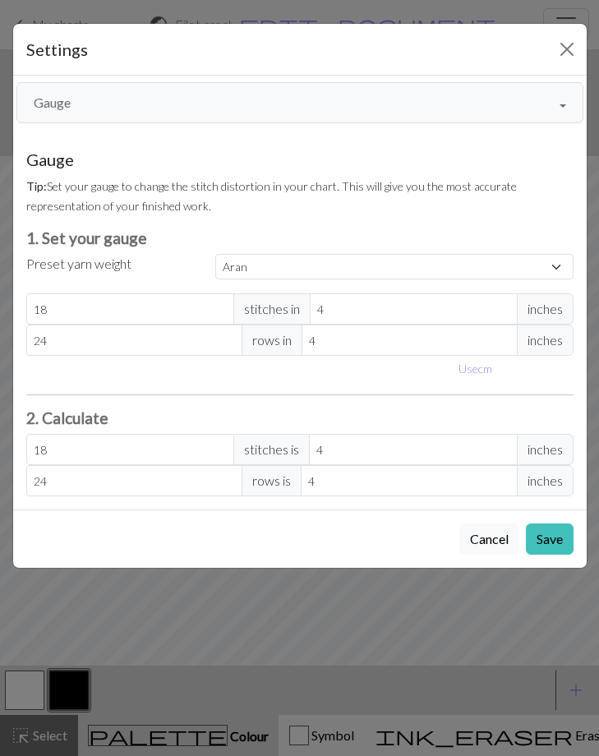
click at [255, 111] on button "Gauge" at bounding box center [299, 102] width 567 height 41
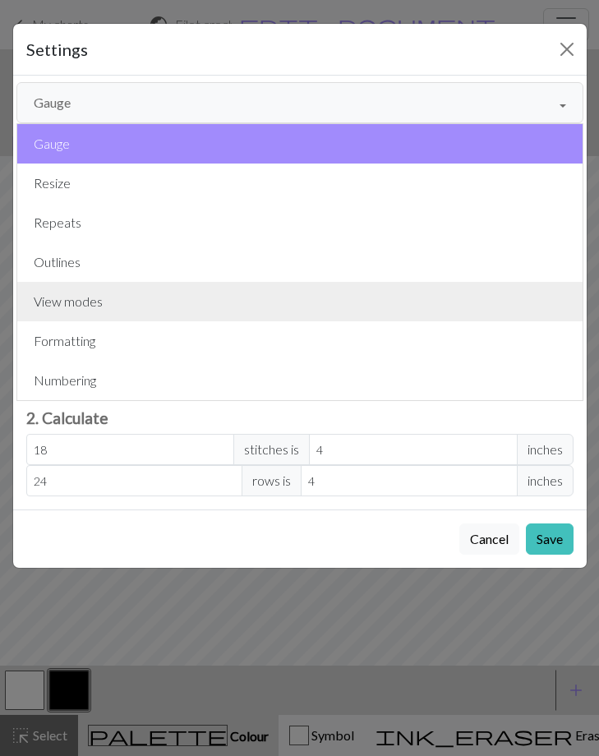
click at [156, 307] on button "View modes" at bounding box center [299, 301] width 565 height 39
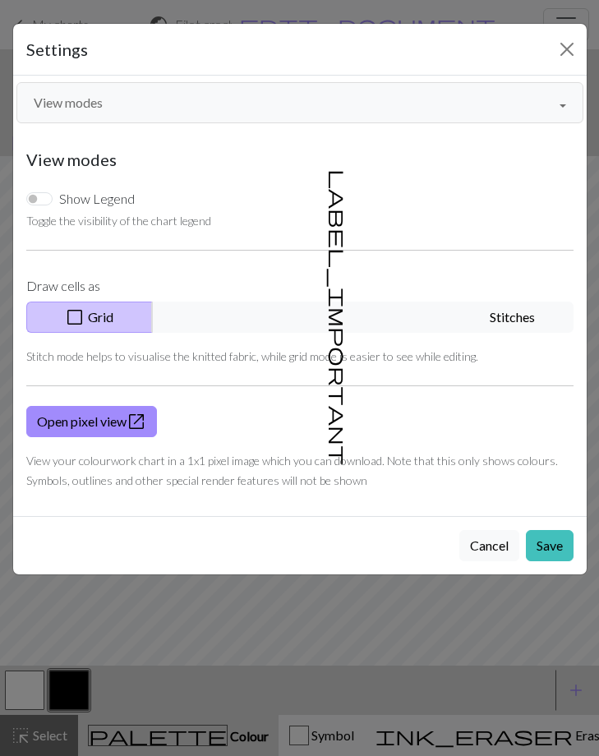
click at [153, 322] on button "check_box_outline_blank Grid" at bounding box center [89, 317] width 127 height 31
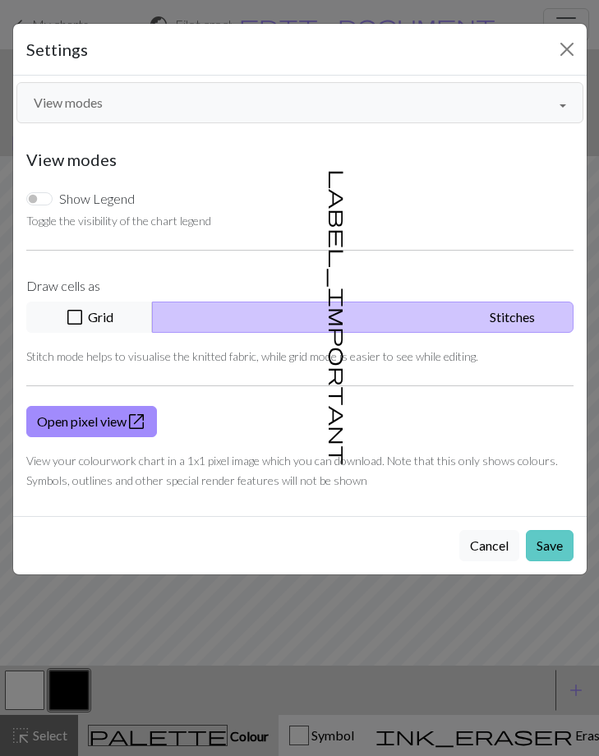
click at [544, 538] on button "Save" at bounding box center [550, 545] width 48 height 31
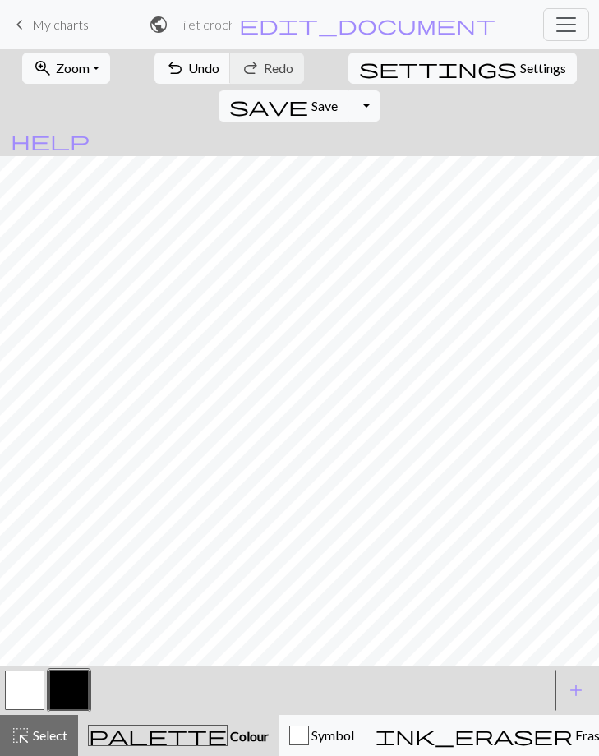
click at [324, 12] on form "public Filet crochet / Filet crochet edit_document Edit settings" at bounding box center [323, 24] width 348 height 29
click at [359, 61] on span "settings" at bounding box center [438, 68] width 158 height 23
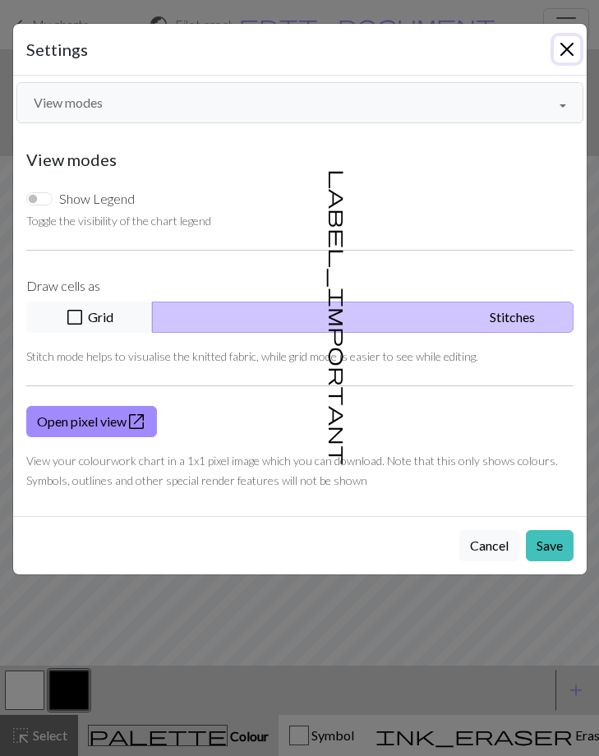
click at [569, 52] on button "Close" at bounding box center [567, 49] width 26 height 26
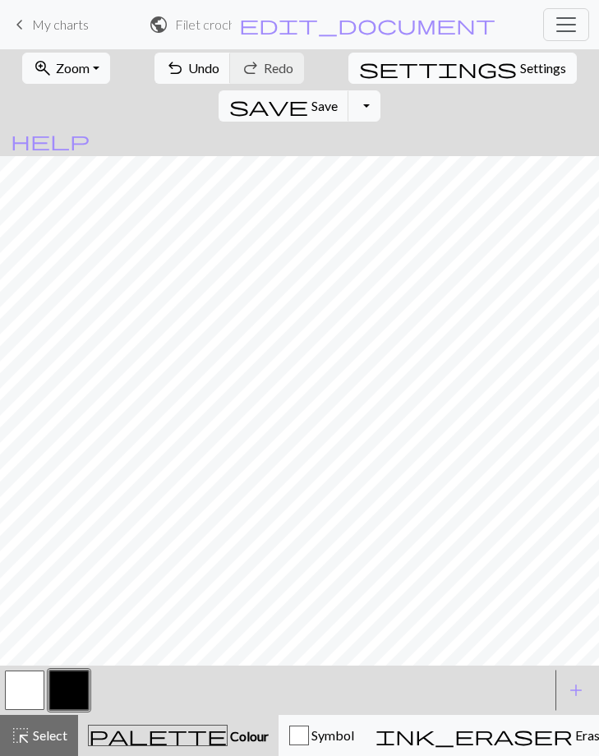
click at [520, 74] on span "Settings" at bounding box center [543, 68] width 46 height 20
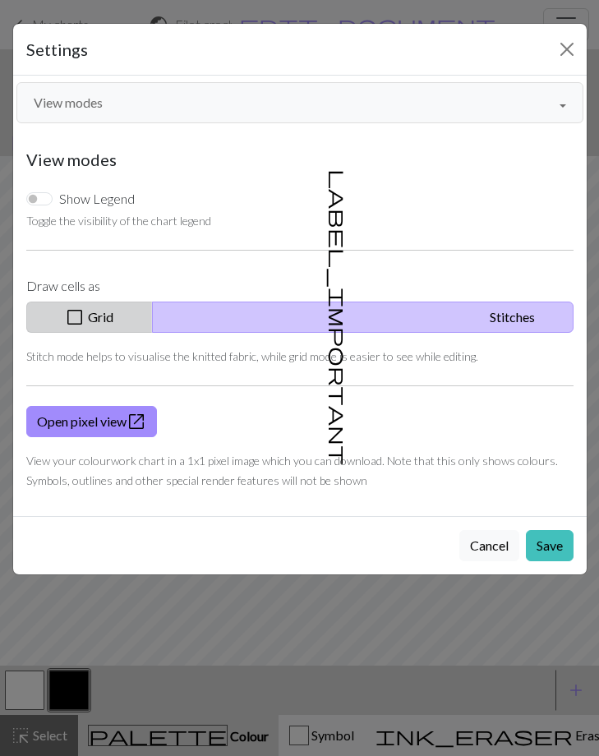
click at [153, 312] on button "check_box_outline_blank Grid" at bounding box center [89, 317] width 127 height 31
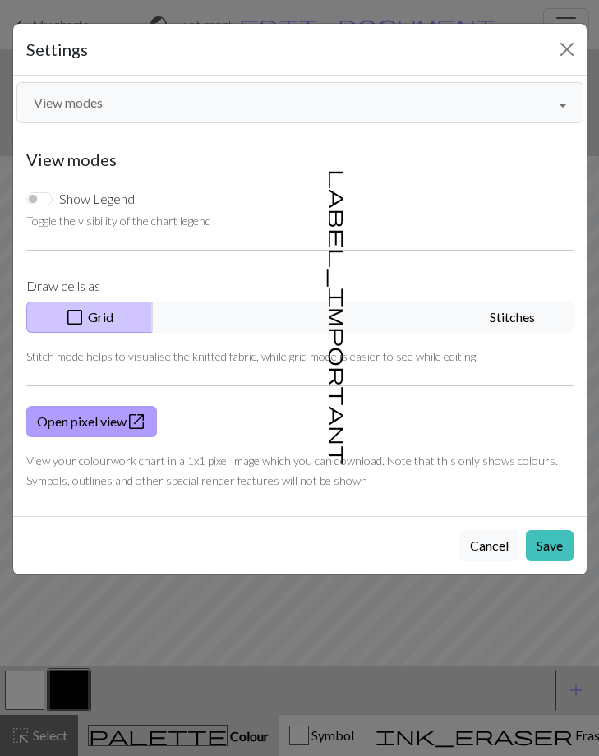
click at [117, 428] on link "Open pixel view open_in_new" at bounding box center [91, 421] width 131 height 31
click at [111, 33] on div "Settings" at bounding box center [300, 50] width 574 height 52
click at [122, 18] on div "Settings View modes Gauge Resize Repeats Outlines View modes Formatting Numberi…" at bounding box center [299, 378] width 599 height 756
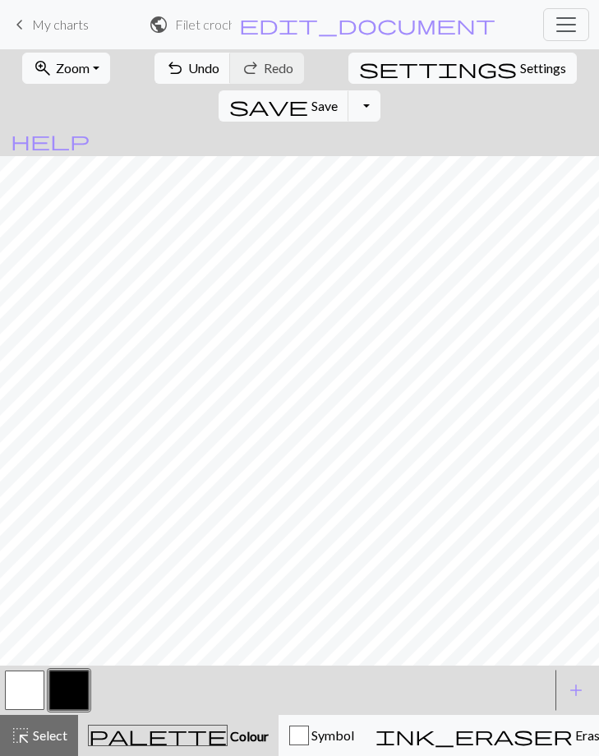
click at [46, 29] on span "My charts" at bounding box center [60, 24] width 57 height 16
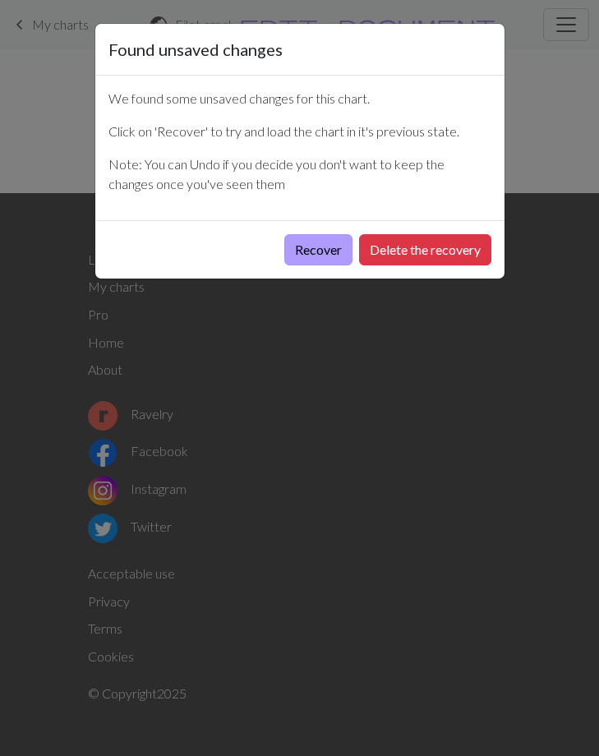
click at [317, 248] on button "Recover" at bounding box center [318, 249] width 68 height 31
